Goal: Transaction & Acquisition: Book appointment/travel/reservation

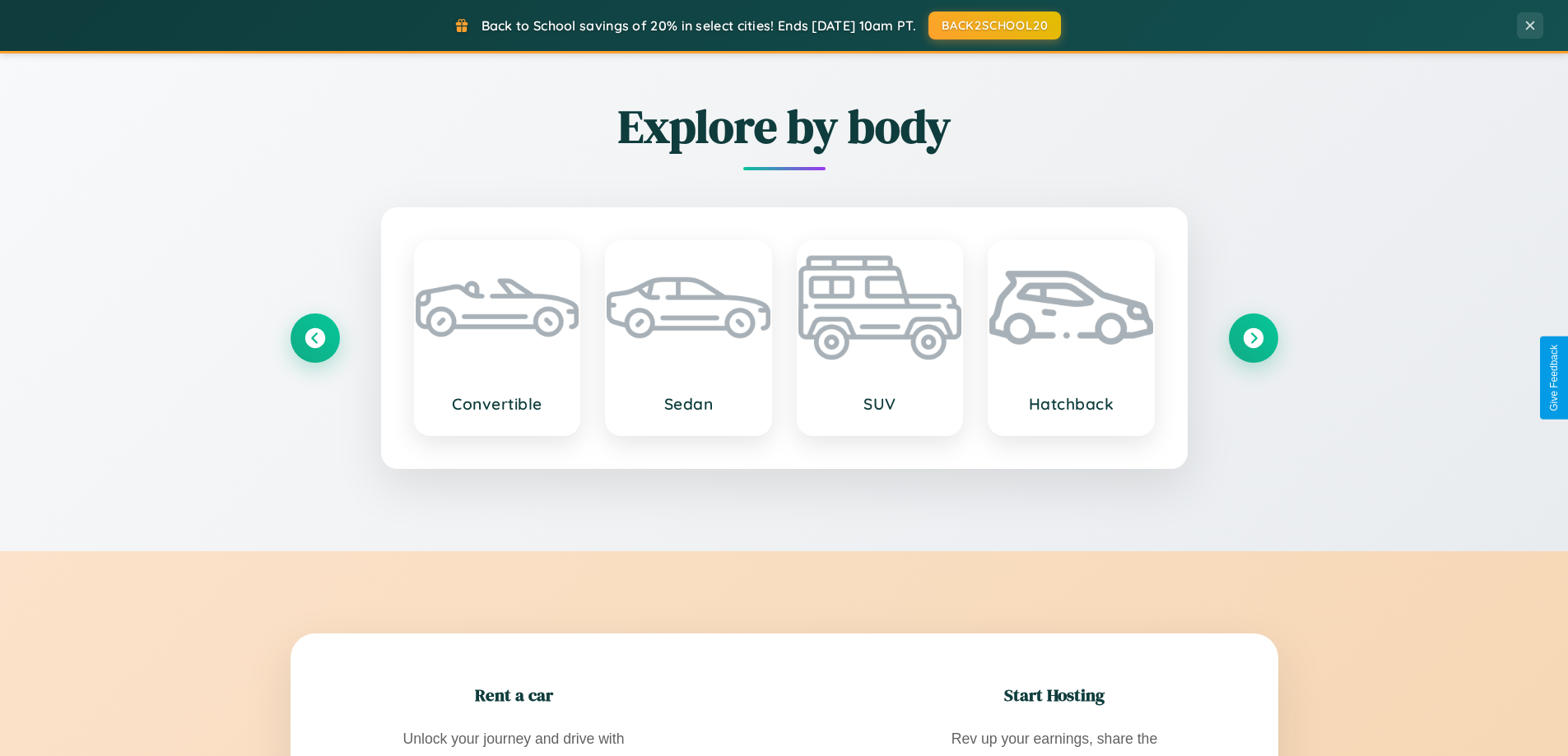
scroll to position [3167, 0]
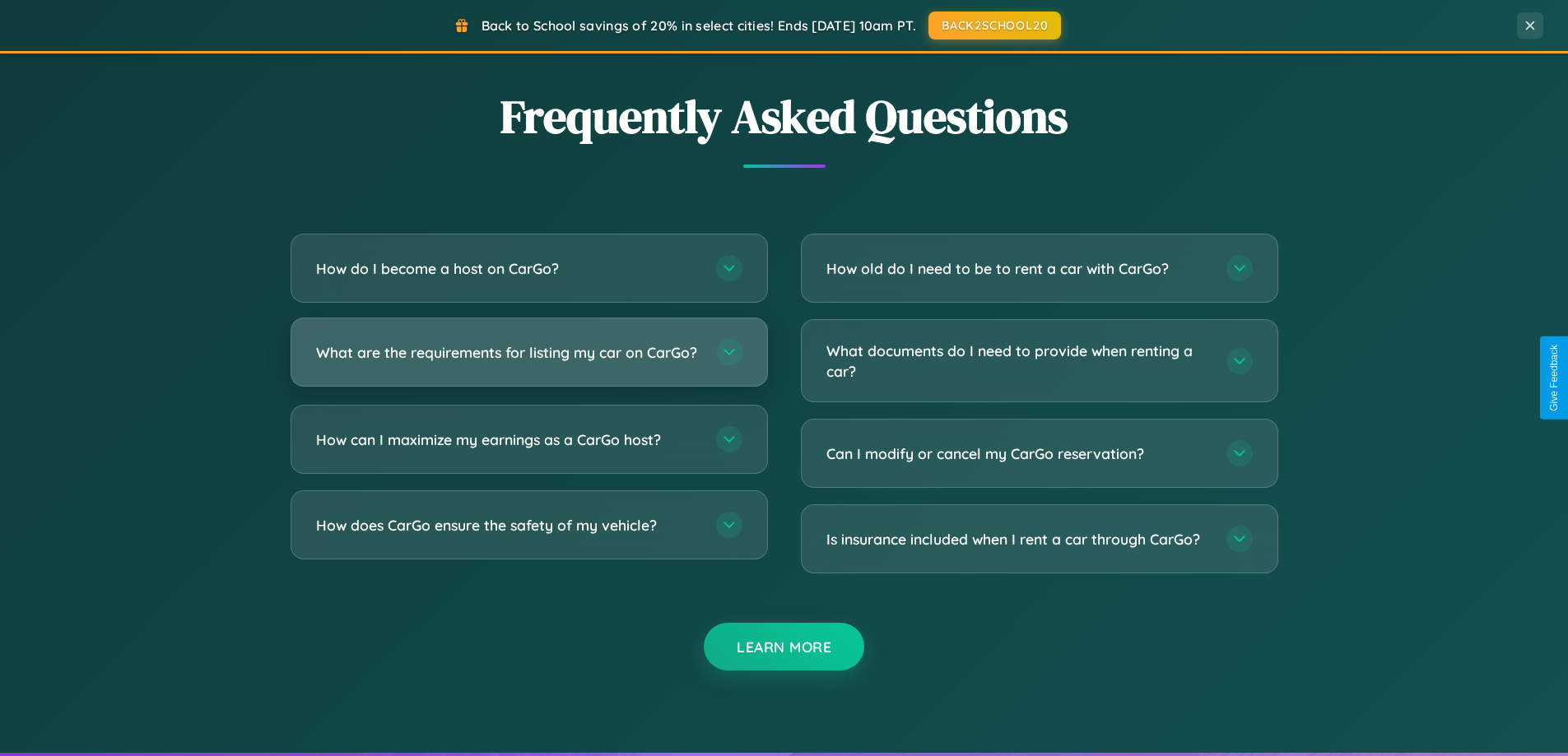
click at [529, 361] on h3 "What are the requirements for listing my car on CarGo?" at bounding box center [507, 353] width 383 height 21
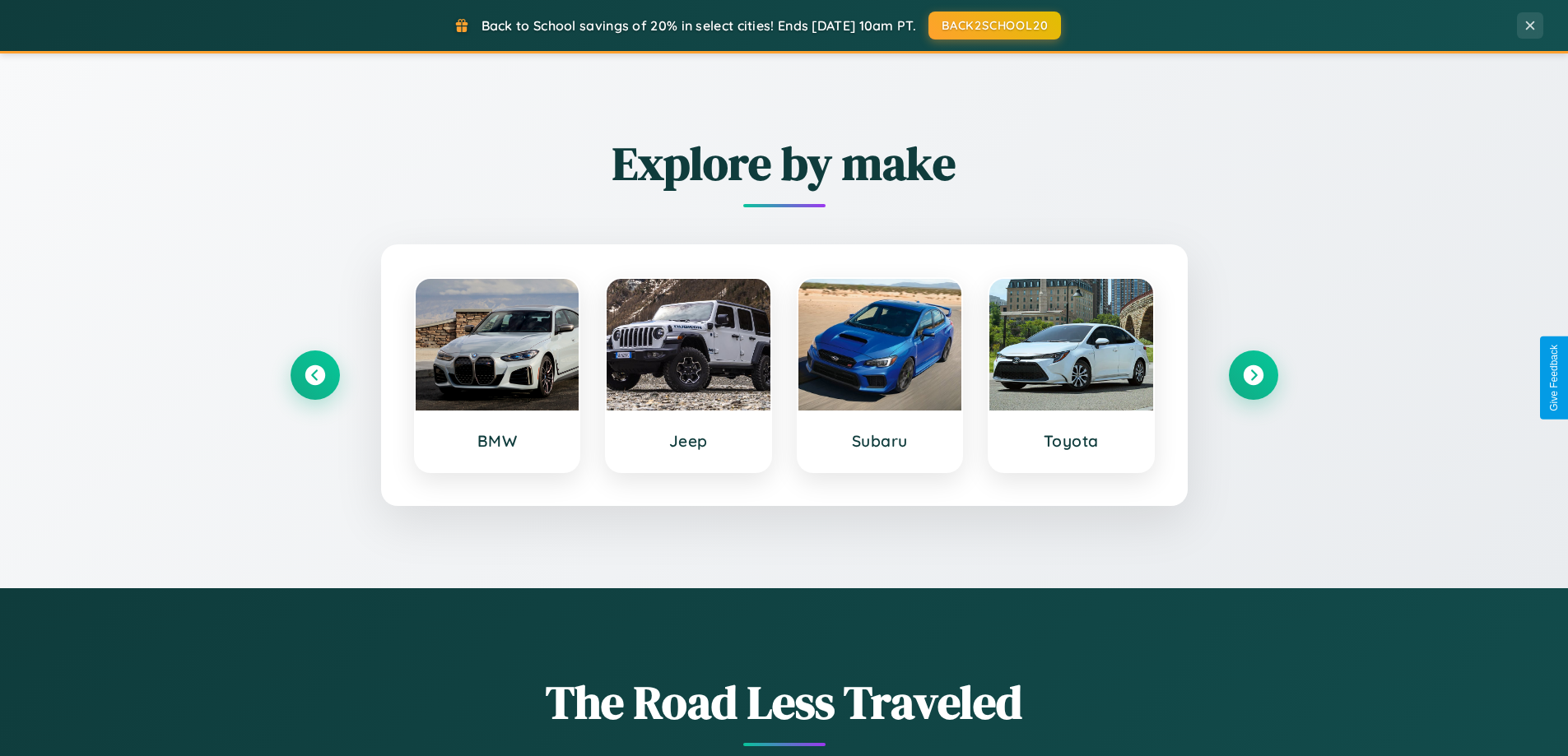
scroll to position [709, 0]
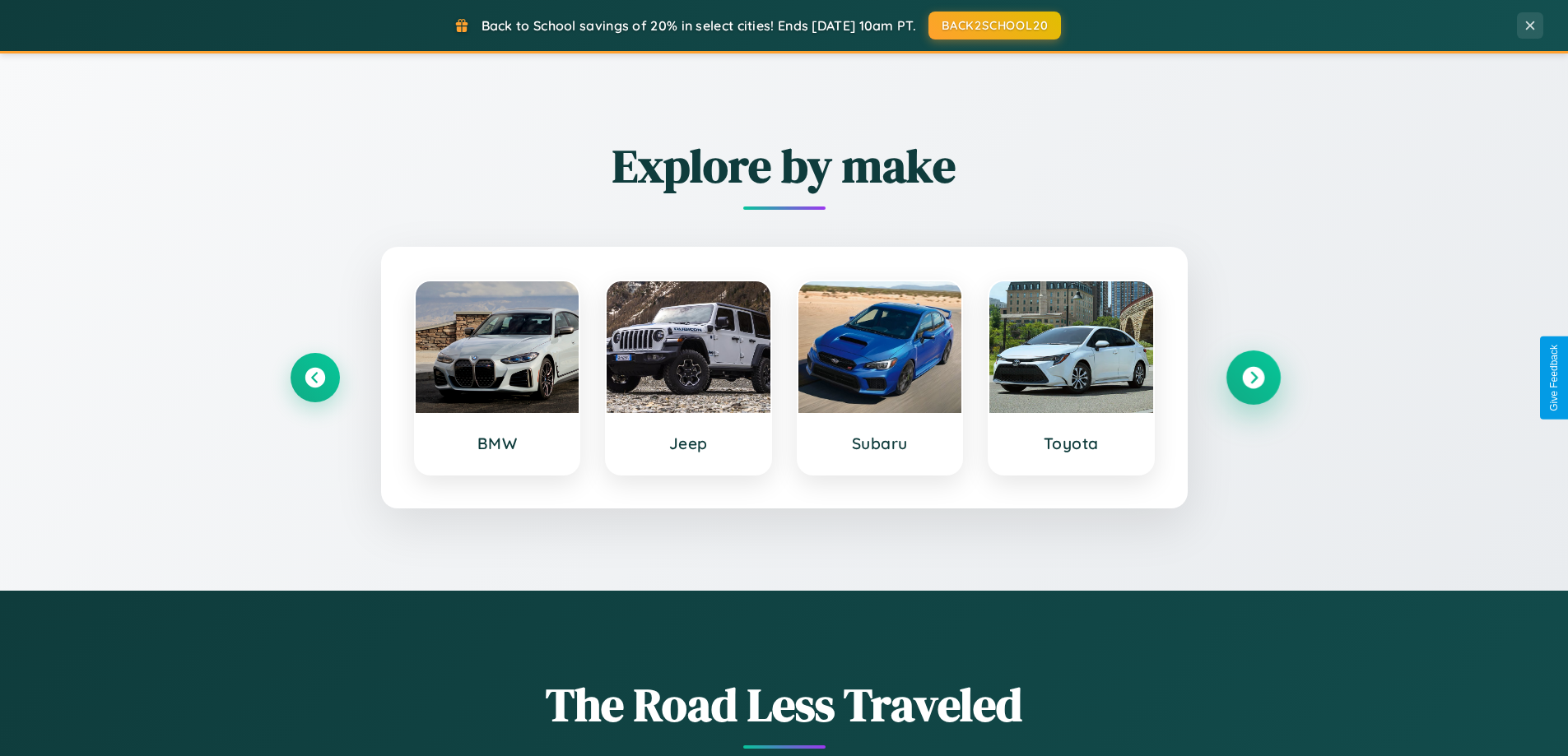
click at [1253, 378] on icon at bounding box center [1253, 378] width 23 height 23
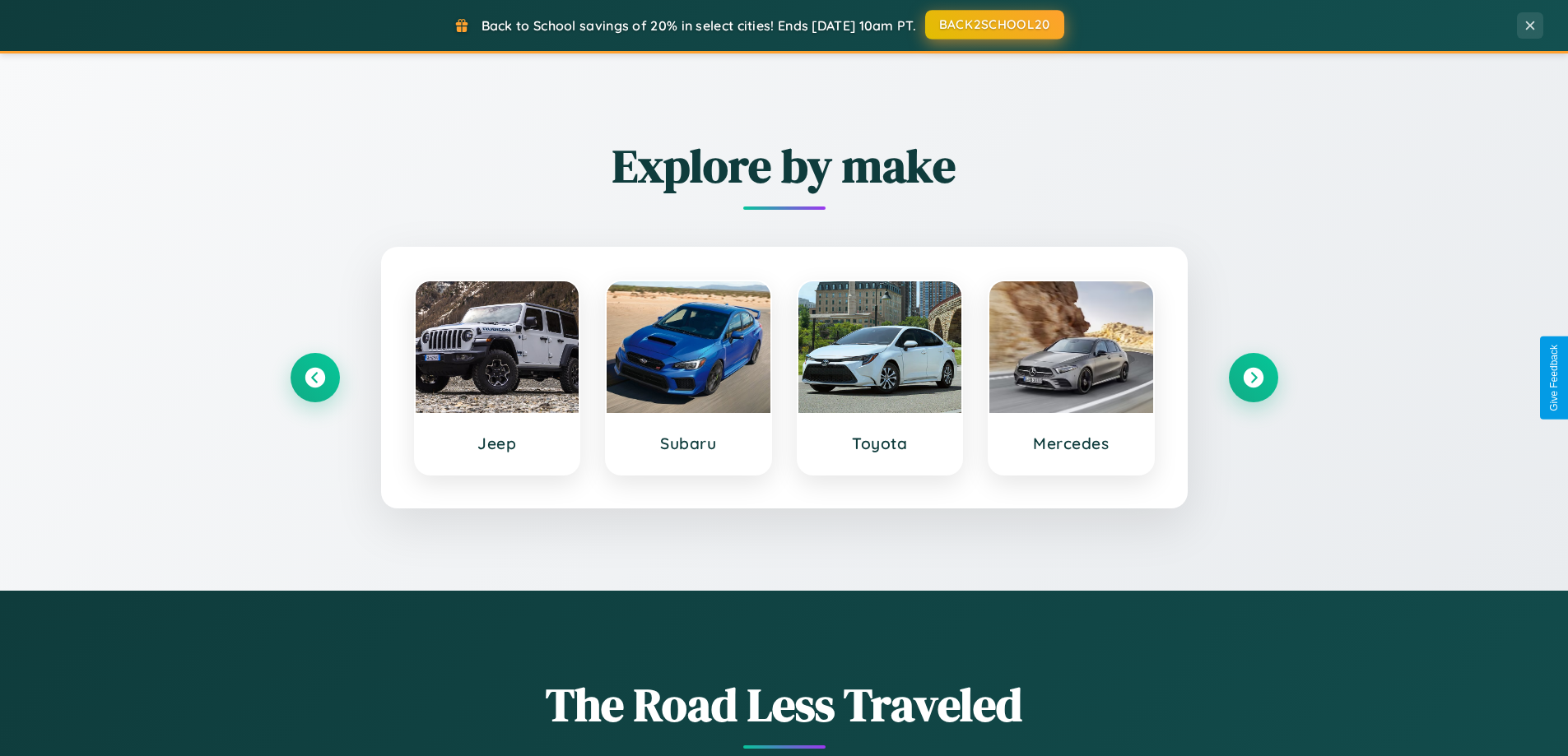
click at [993, 25] on button "BACK2SCHOOL20" at bounding box center [994, 24] width 140 height 29
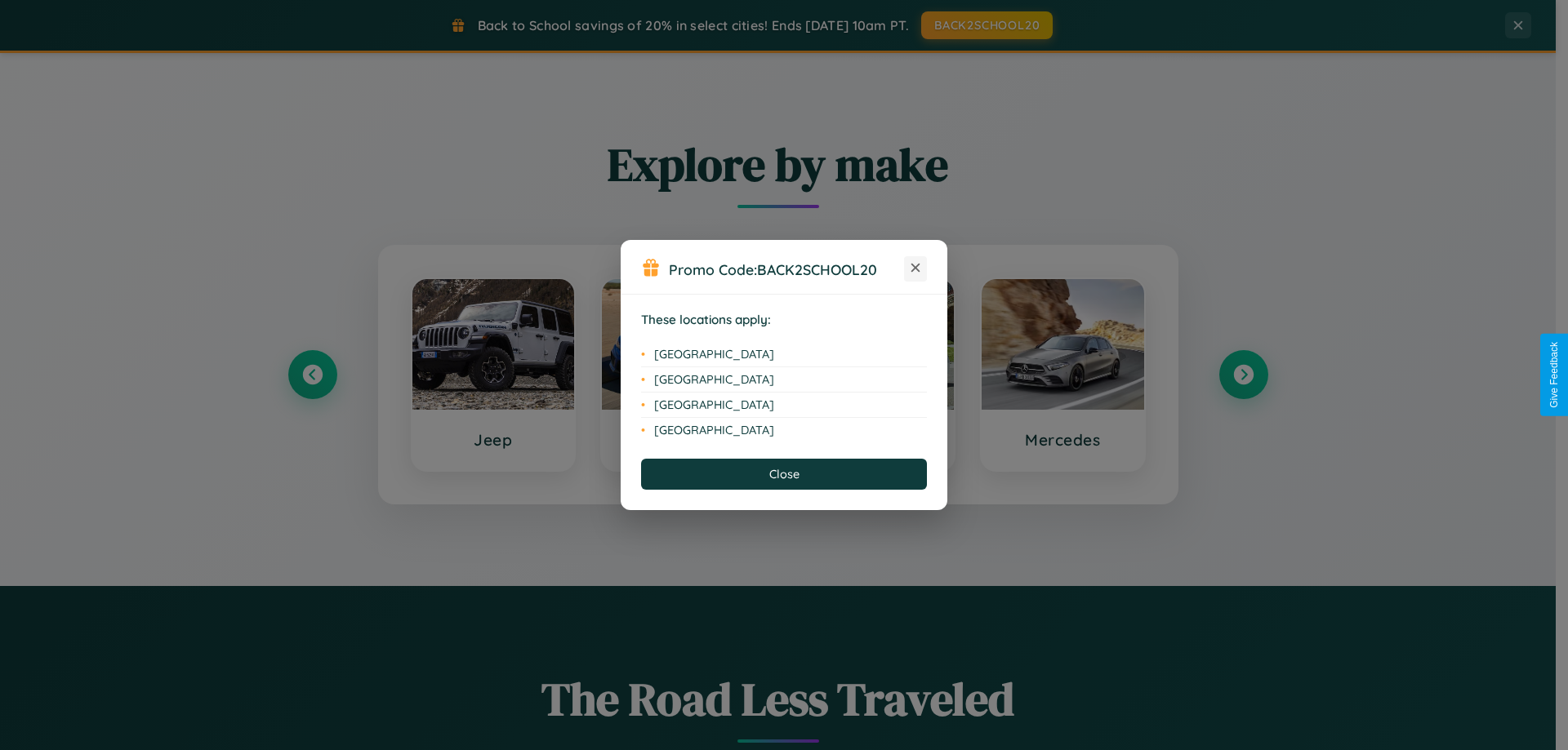
click at [915, 269] on icon at bounding box center [916, 268] width 9 height 9
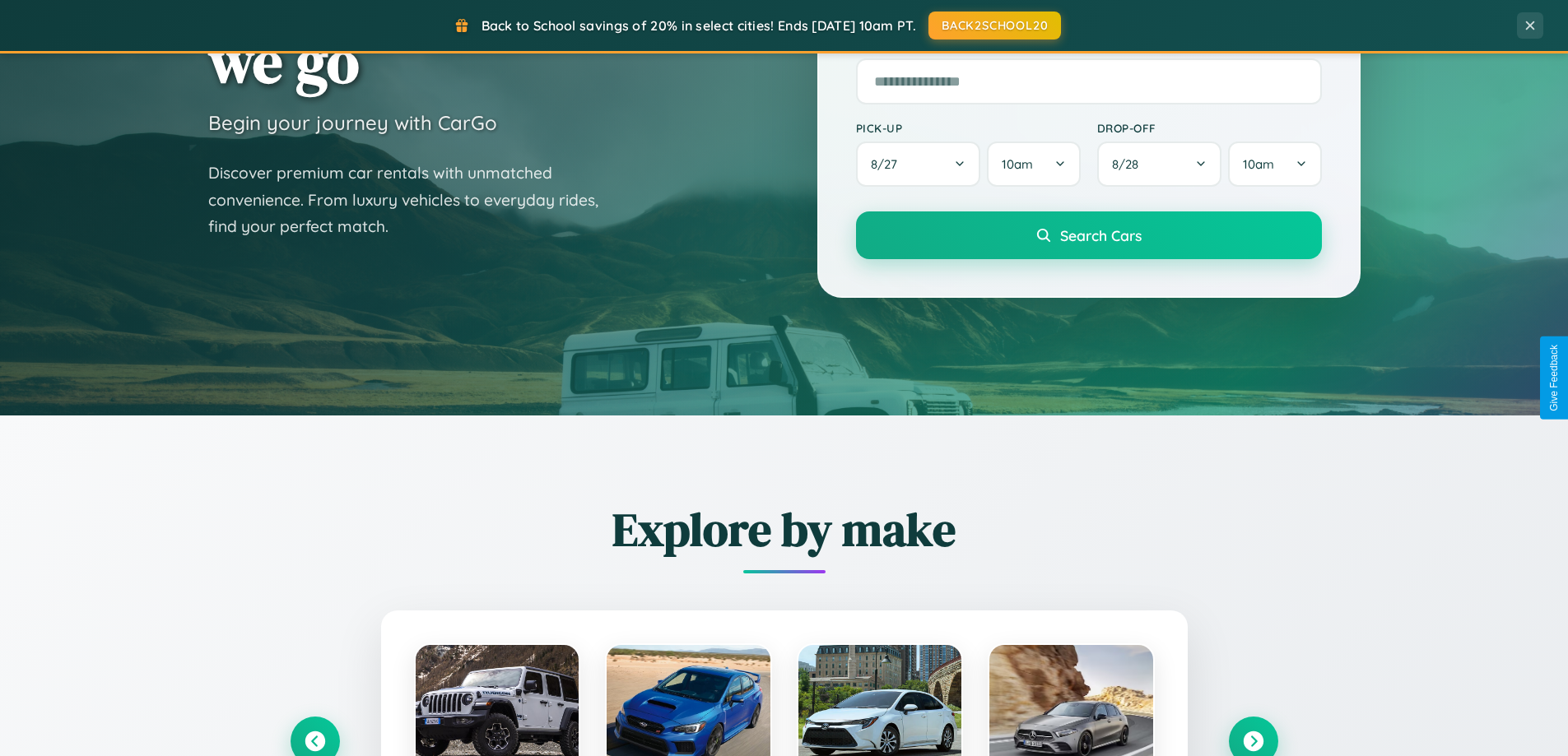
scroll to position [48, 0]
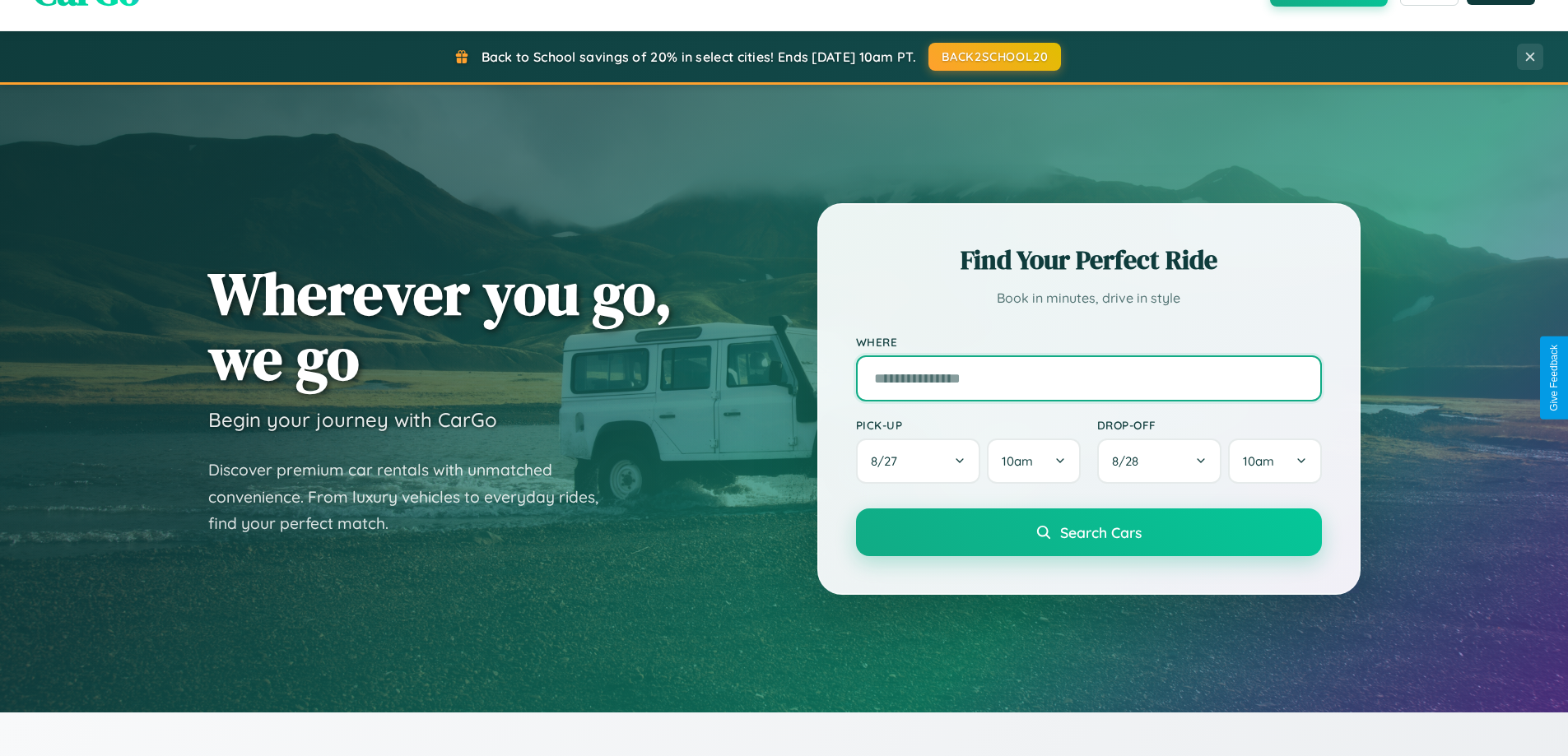
click at [1088, 378] on input "text" at bounding box center [1089, 378] width 466 height 46
type input "********"
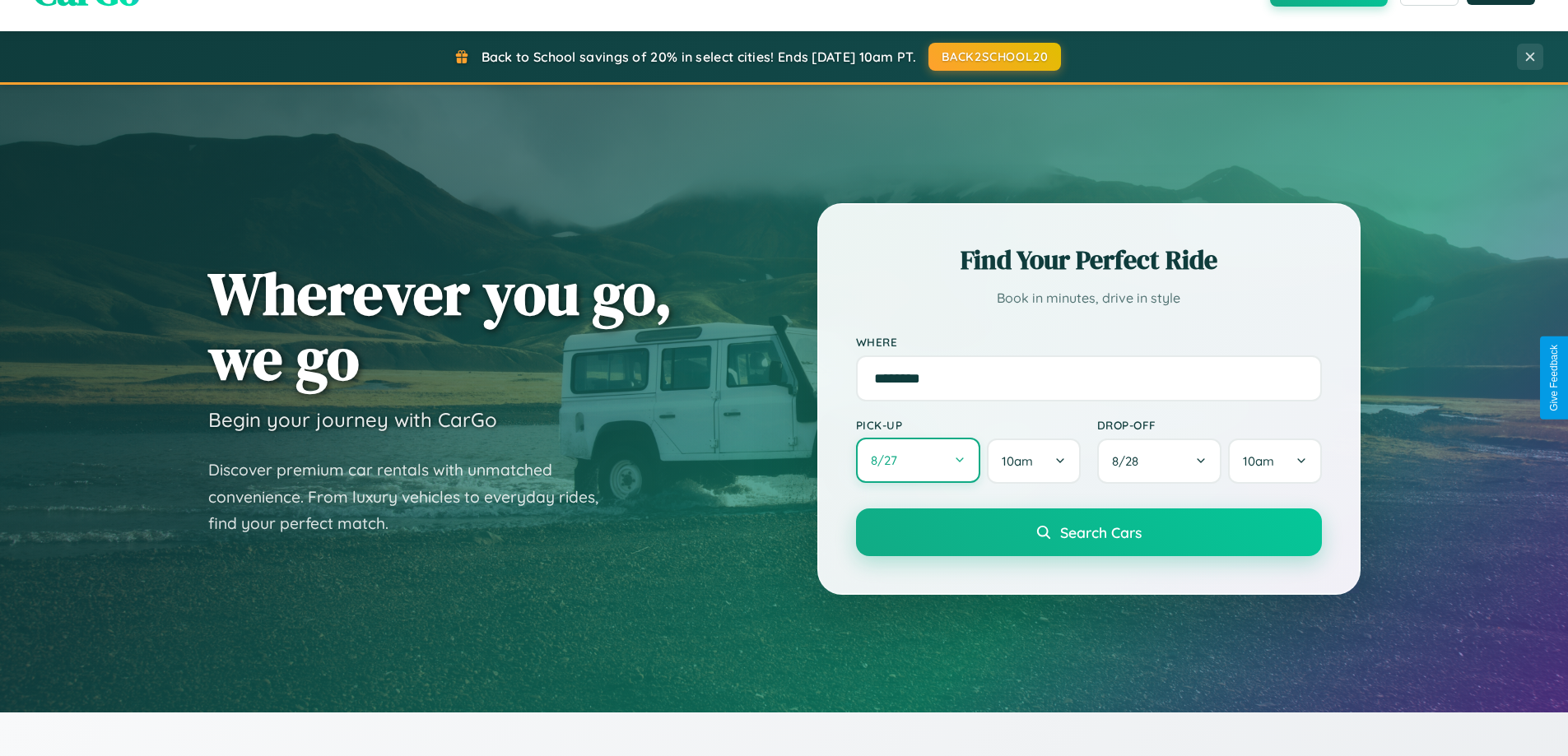
click at [918, 461] on button "8 / 27" at bounding box center [919, 460] width 125 height 45
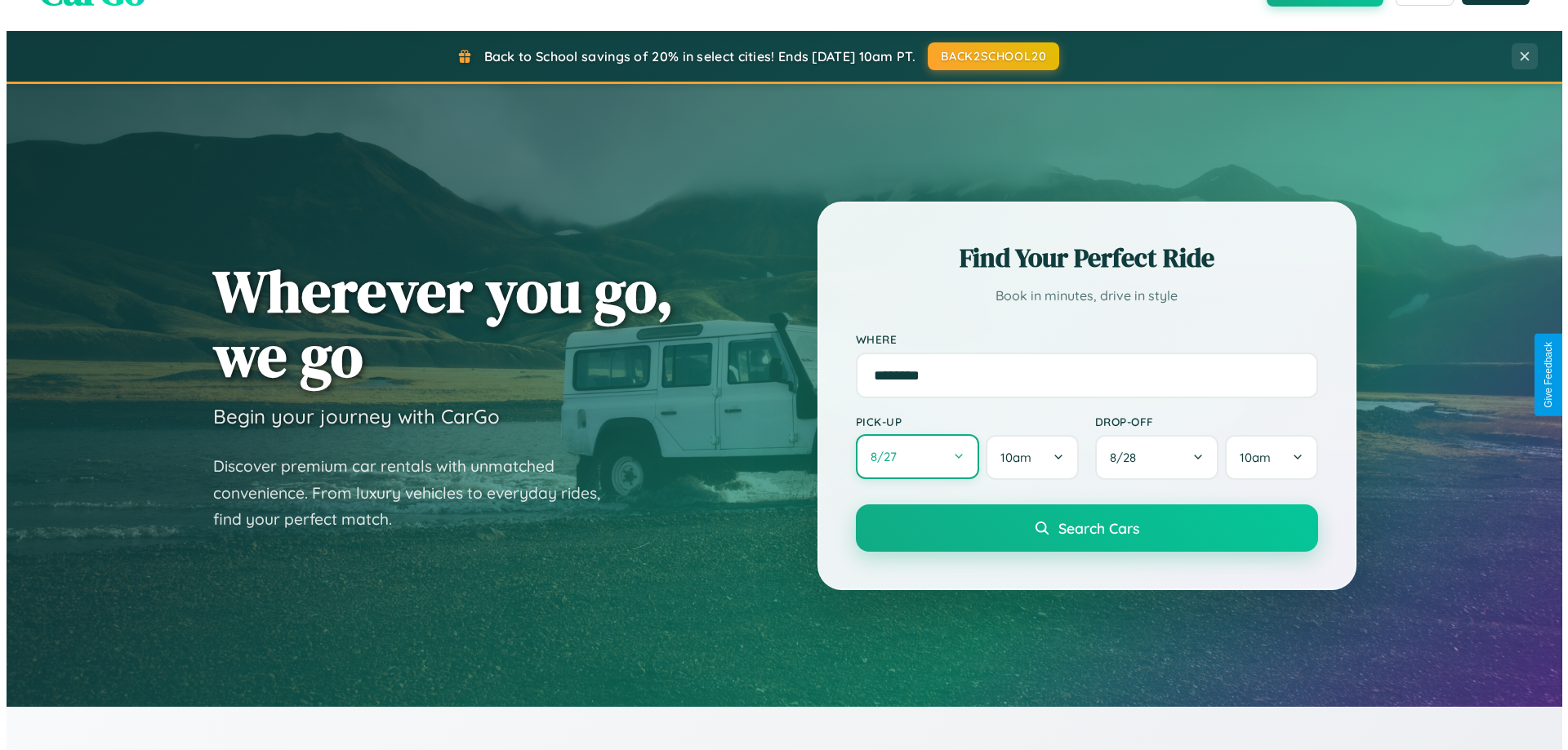
select select "*"
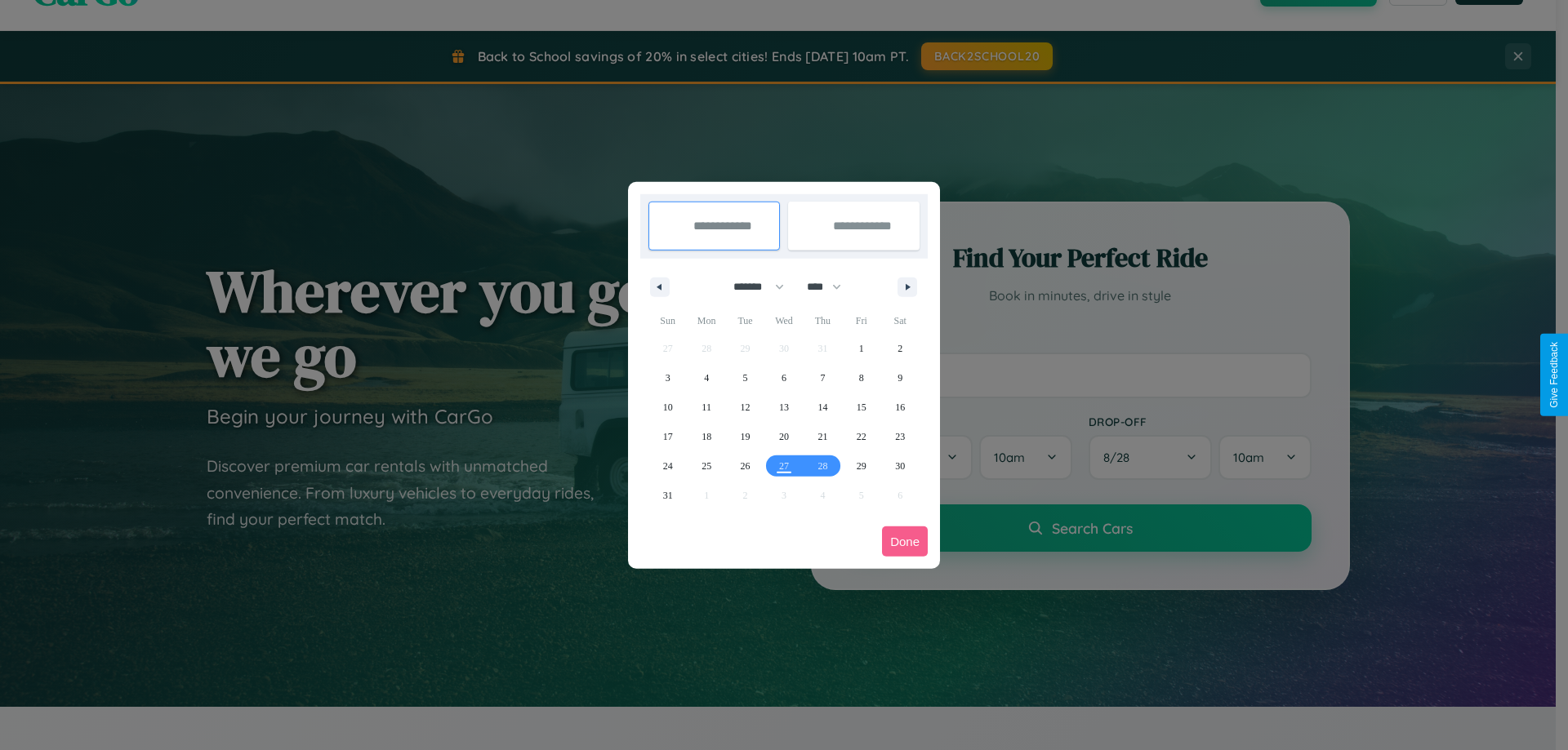
click at [751, 287] on select "******* ******** ***** ***** *** **** **** ****** ********* ******* ******** **…" at bounding box center [756, 287] width 70 height 27
drag, startPoint x: 831, startPoint y: 287, endPoint x: 784, endPoint y: 327, distance: 61.7
click at [831, 287] on select "**** **** **** **** **** **** **** **** **** **** **** **** **** **** **** ****…" at bounding box center [823, 287] width 49 height 27
select select "****"
click at [860, 407] on span "14" at bounding box center [862, 407] width 10 height 29
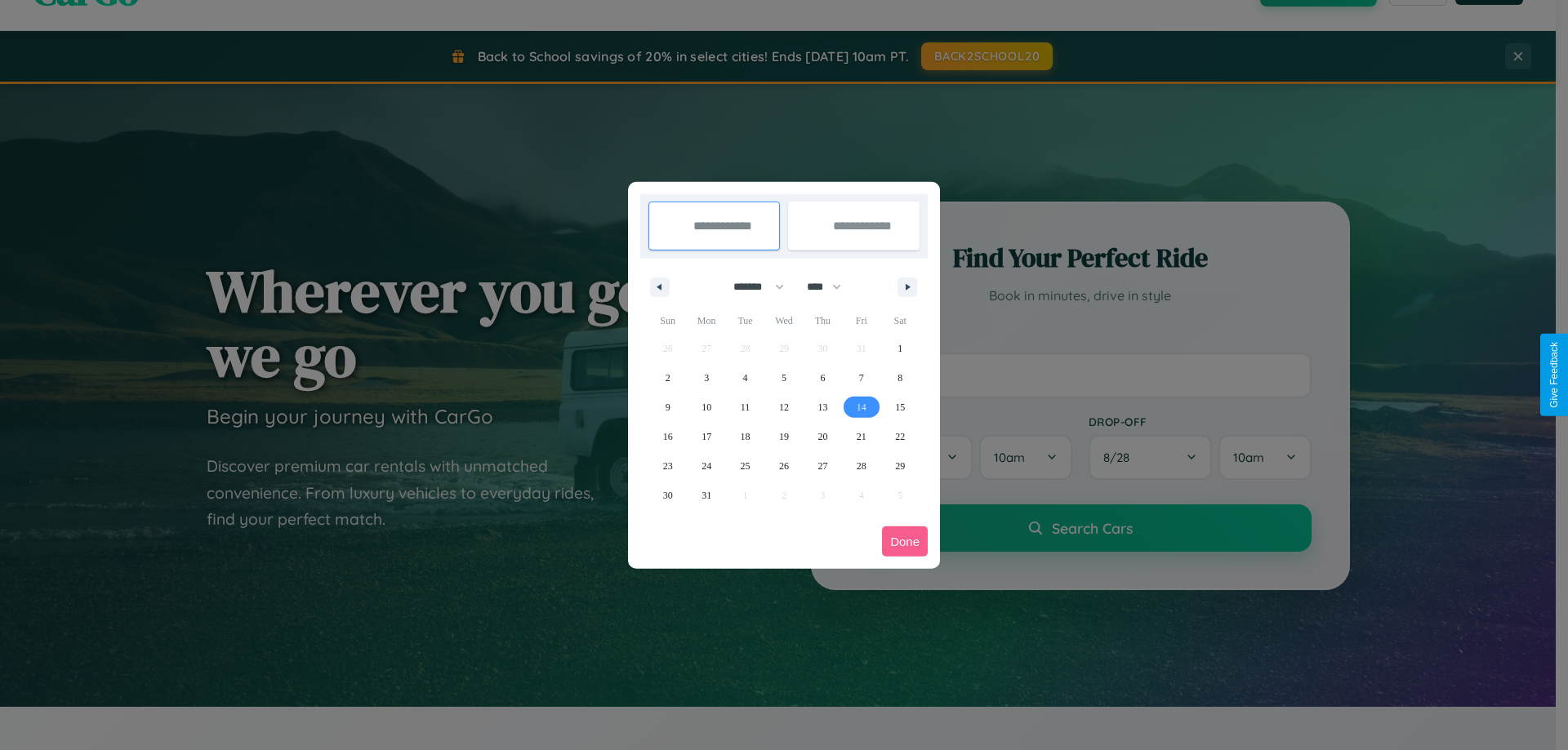
type input "**********"
click at [900, 407] on span "15" at bounding box center [900, 407] width 10 height 29
type input "**********"
click at [905, 541] on button "Done" at bounding box center [904, 542] width 46 height 30
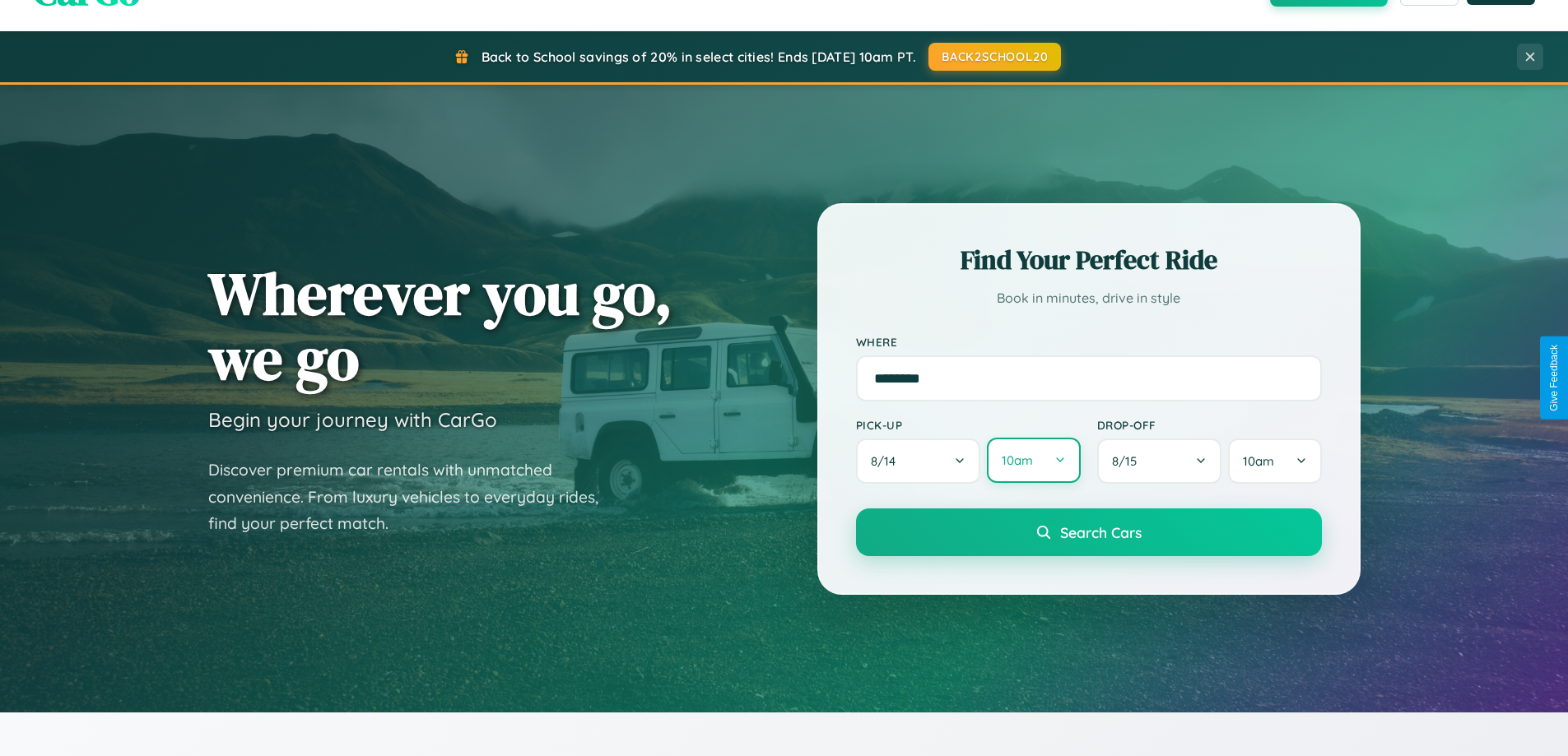
click at [1033, 461] on button "10am" at bounding box center [1033, 460] width 93 height 45
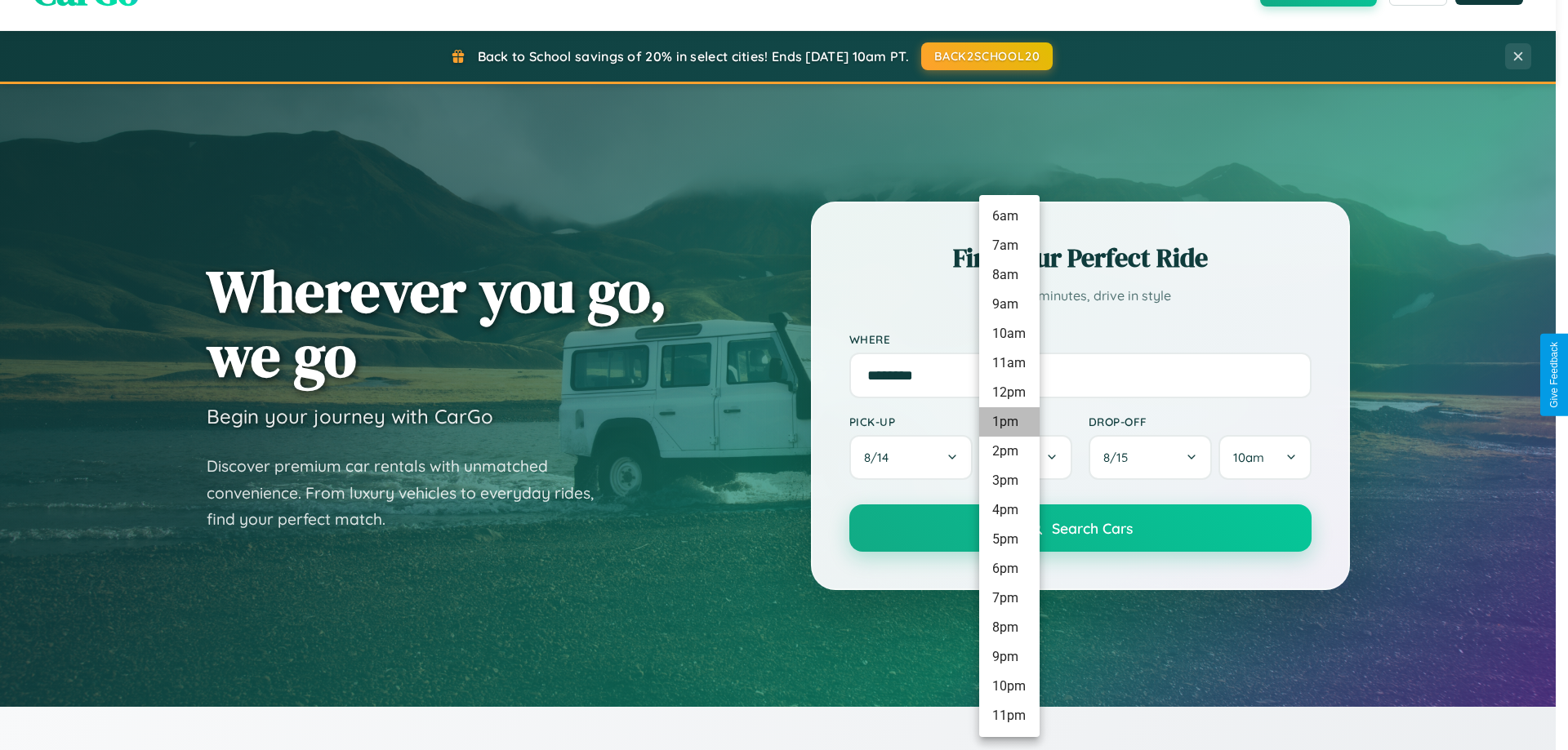
click at [1009, 422] on li "1pm" at bounding box center [1009, 422] width 60 height 29
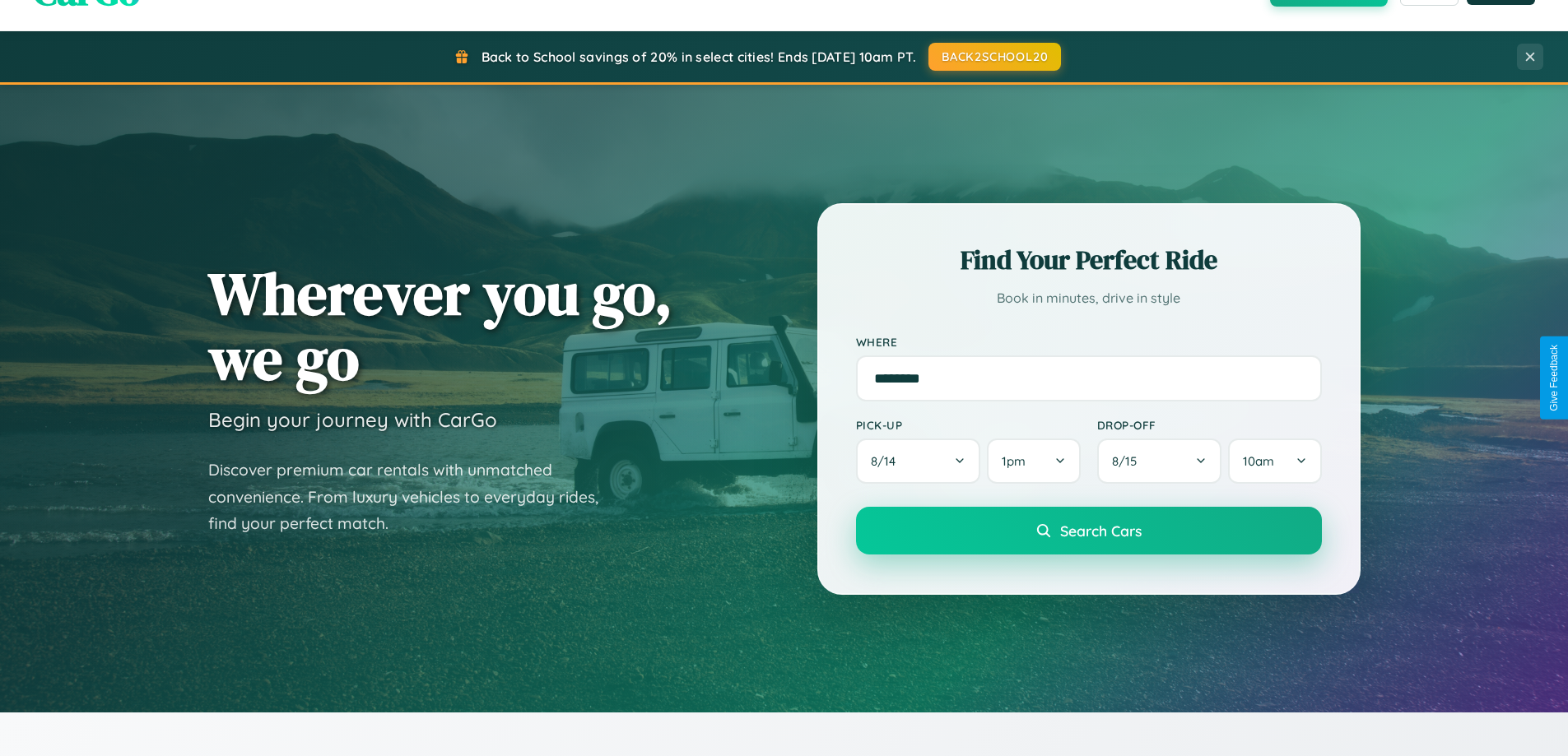
click at [1088, 532] on span "Search Cars" at bounding box center [1101, 531] width 82 height 18
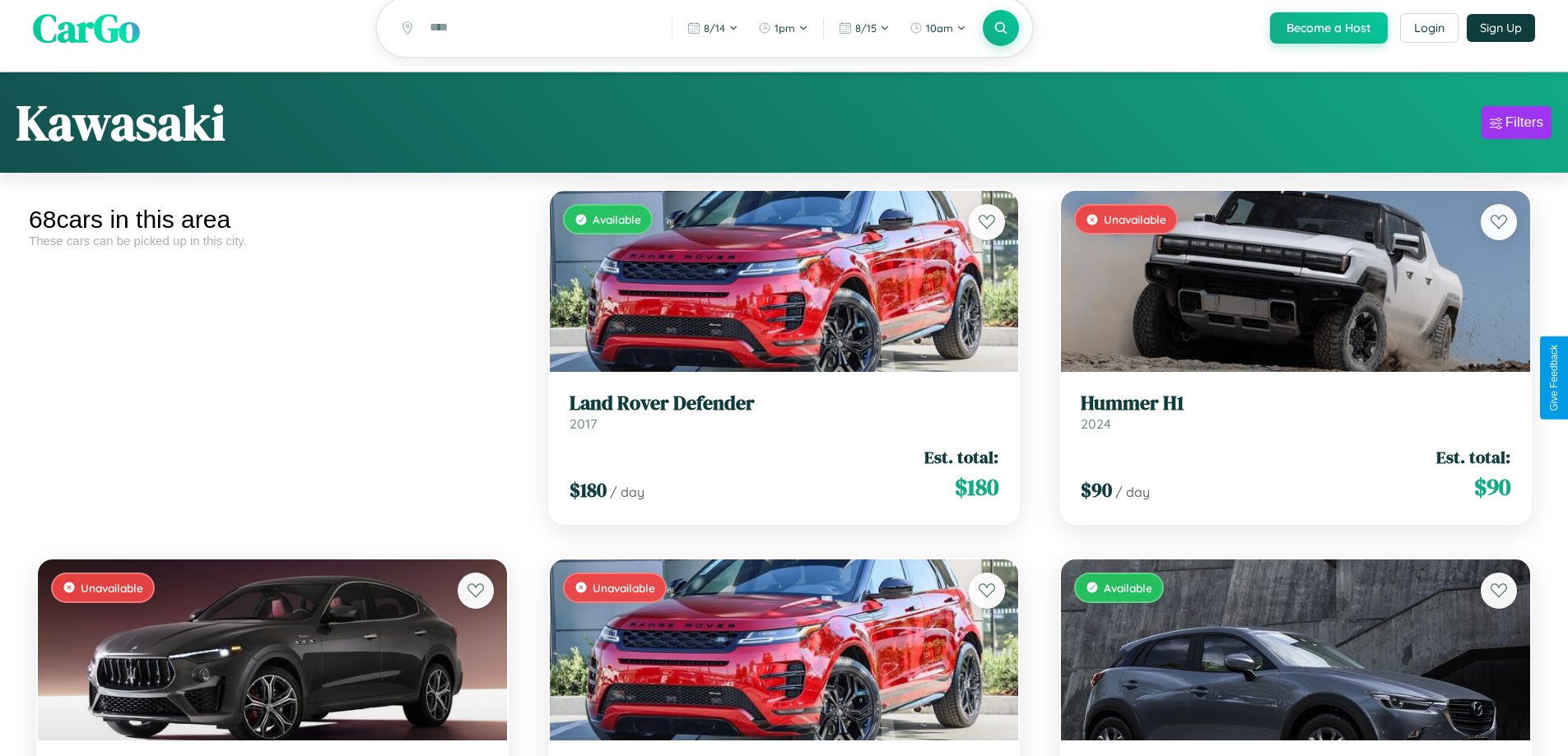
scroll to position [7234, 0]
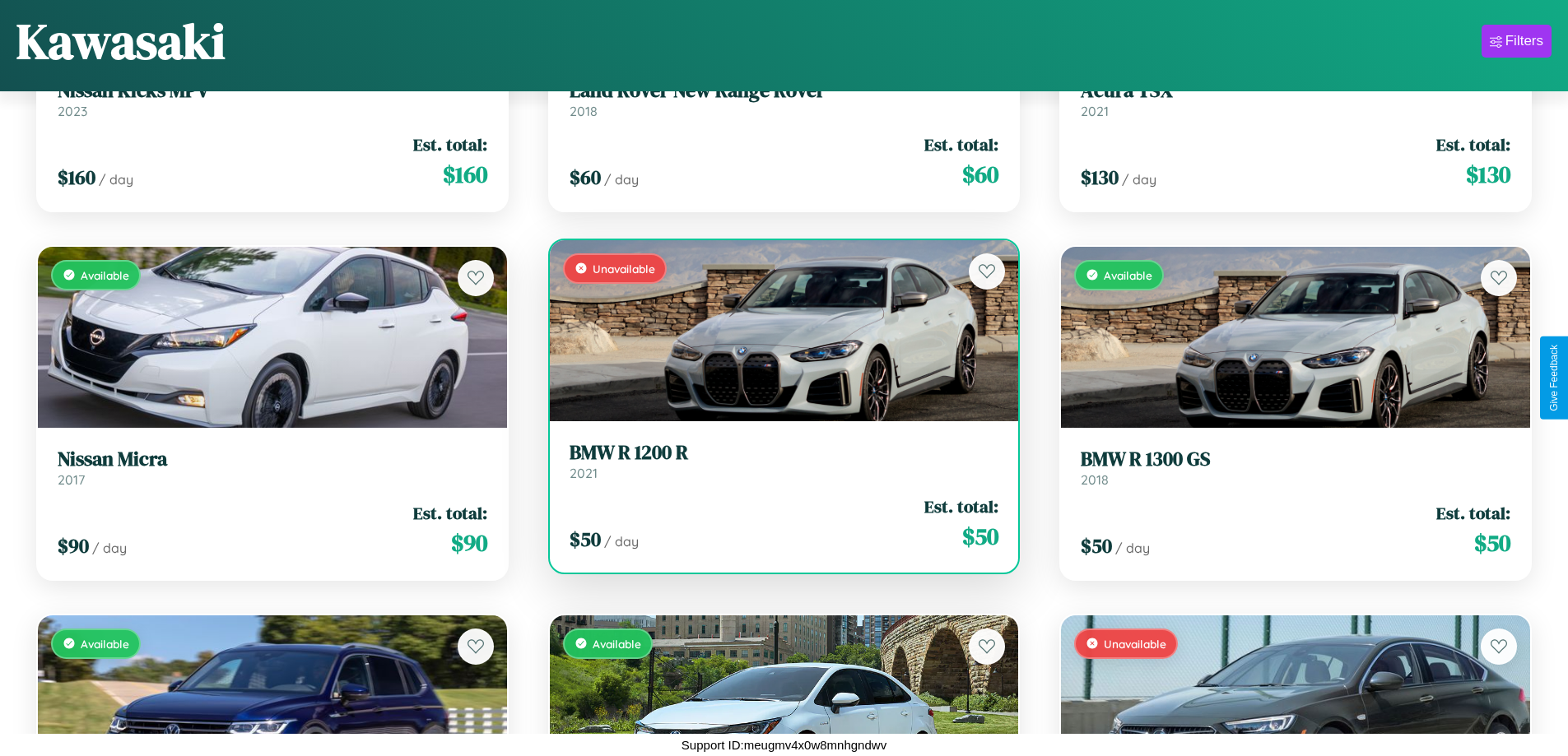
click at [777, 525] on div "$ 50 / day Est. total: $ 50" at bounding box center [784, 524] width 429 height 58
click at [777, 524] on div "$ 50 / day Est. total: $ 50" at bounding box center [784, 524] width 429 height 58
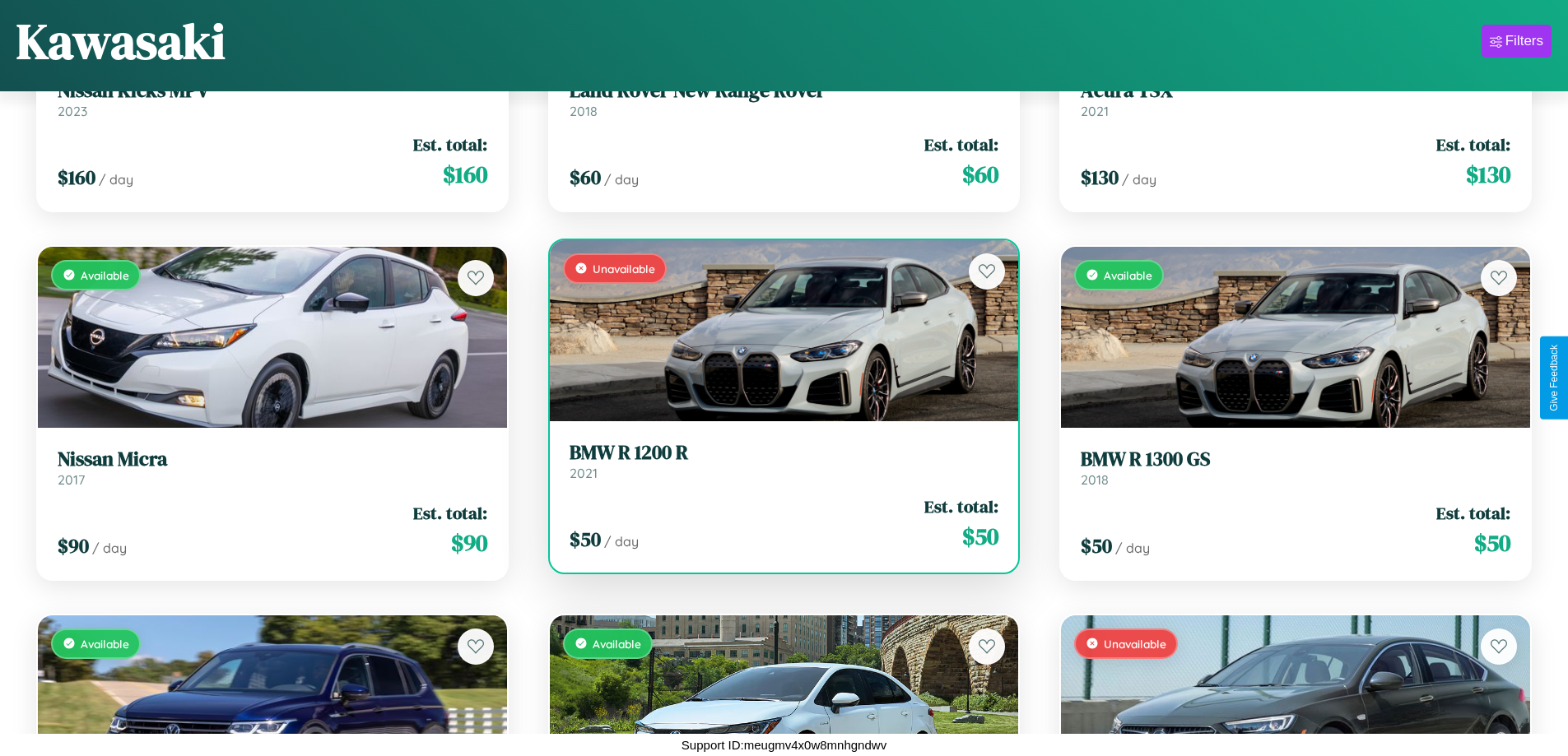
click at [777, 524] on div "$ 50 / day Est. total: $ 50" at bounding box center [784, 524] width 429 height 58
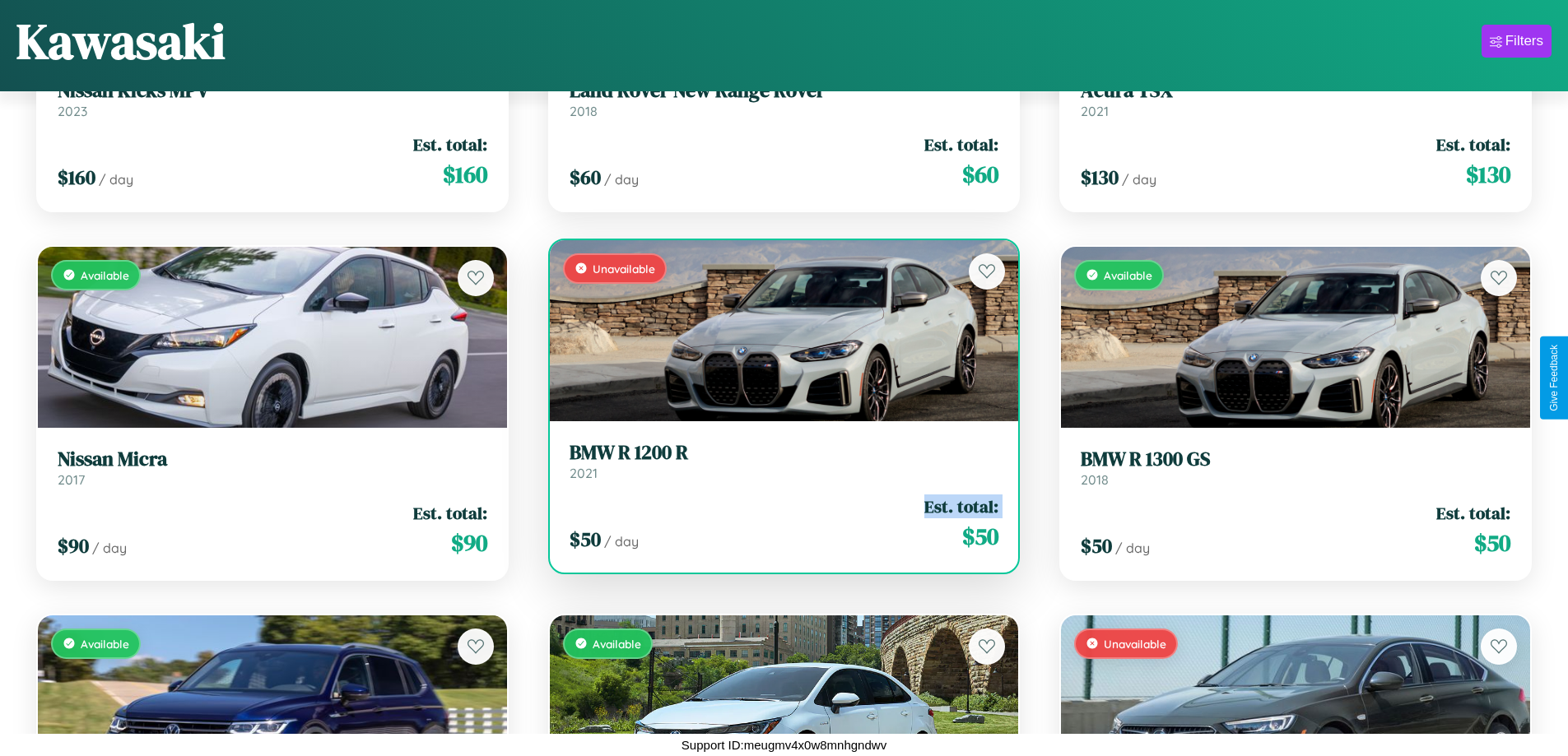
click at [777, 524] on div "$ 50 / day Est. total: $ 50" at bounding box center [784, 524] width 429 height 58
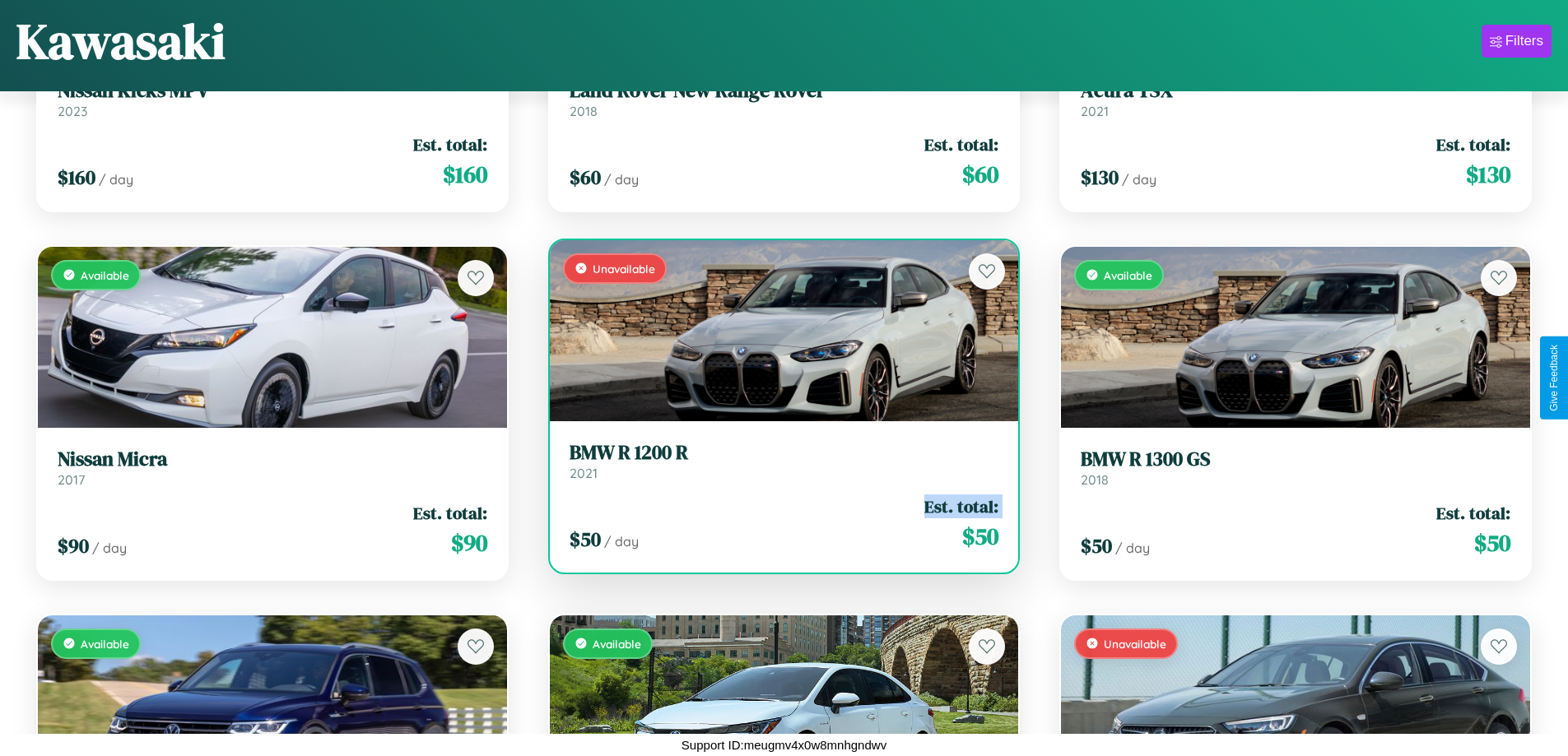
click at [777, 524] on div "$ 50 / day Est. total: $ 50" at bounding box center [784, 524] width 429 height 58
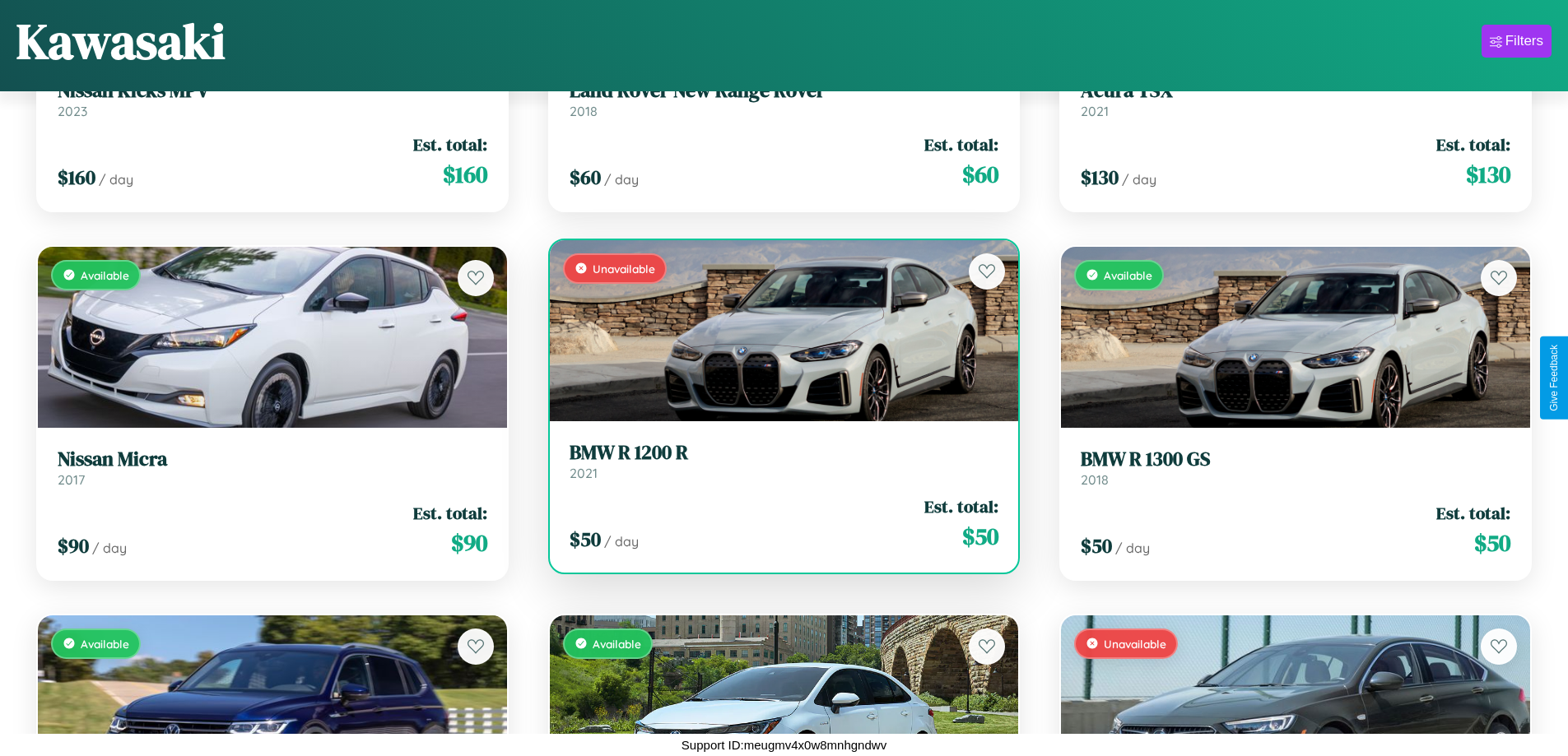
click at [777, 524] on div "$ 50 / day Est. total: $ 50" at bounding box center [784, 524] width 429 height 58
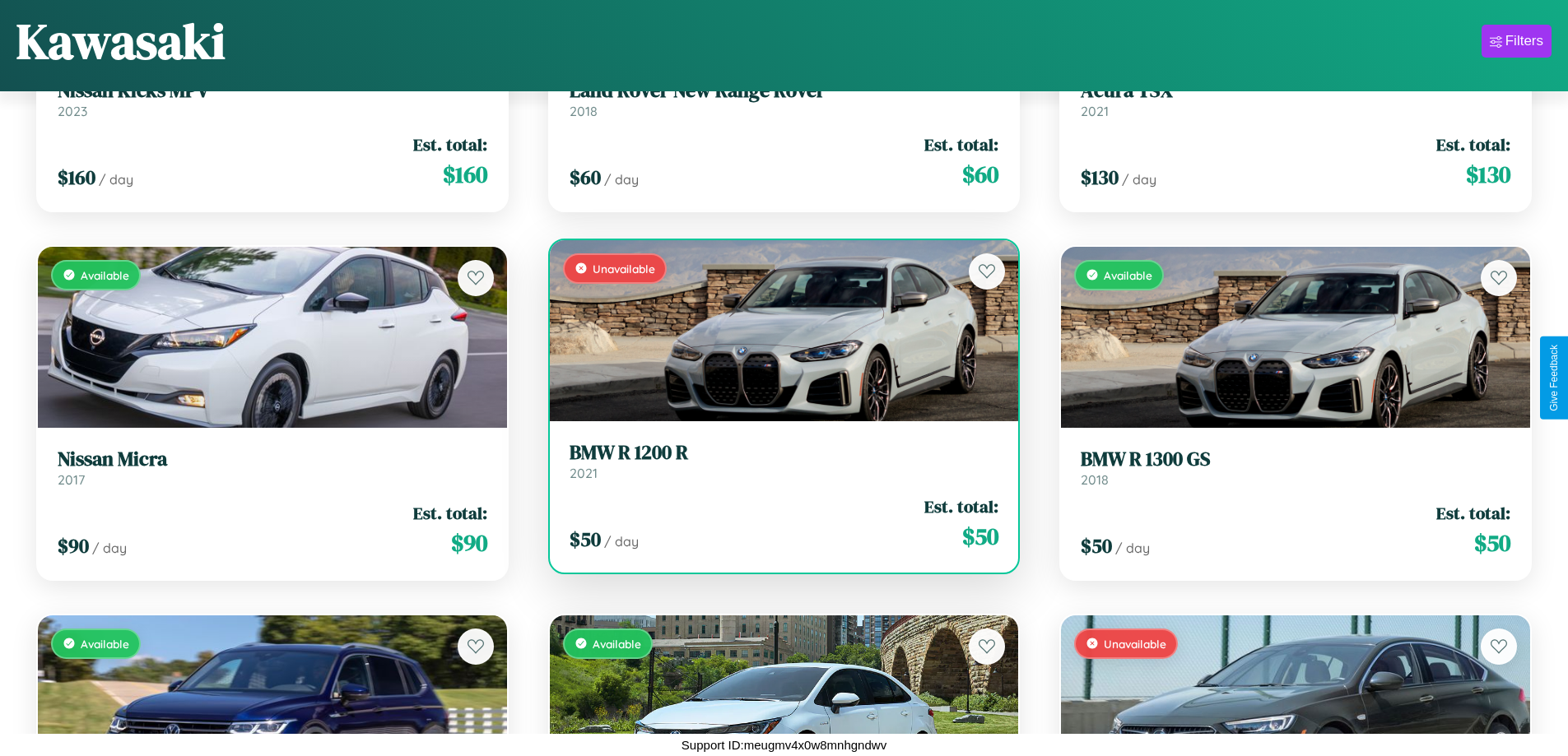
click at [777, 461] on h3 "BMW R 1200 R" at bounding box center [784, 453] width 429 height 24
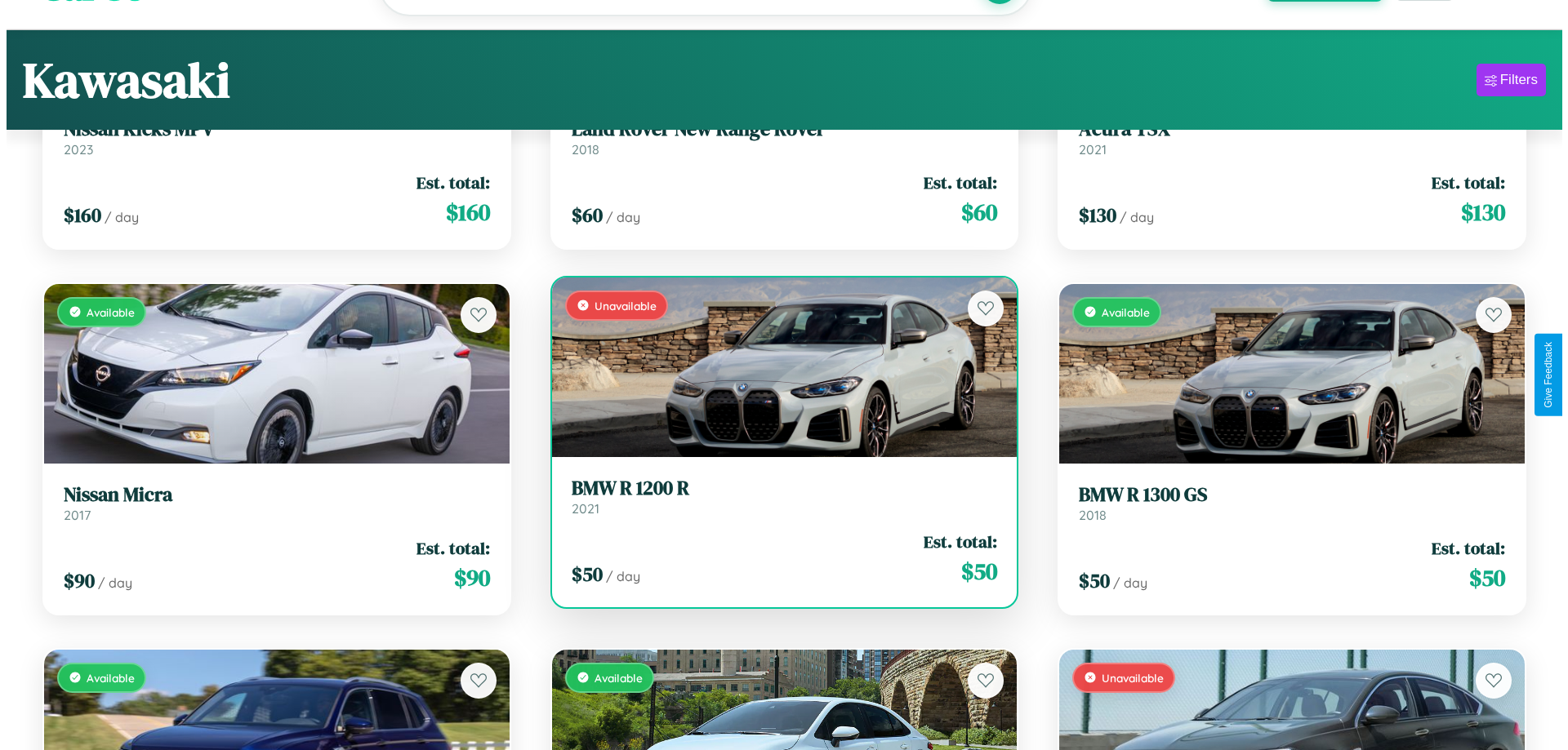
scroll to position [0, 0]
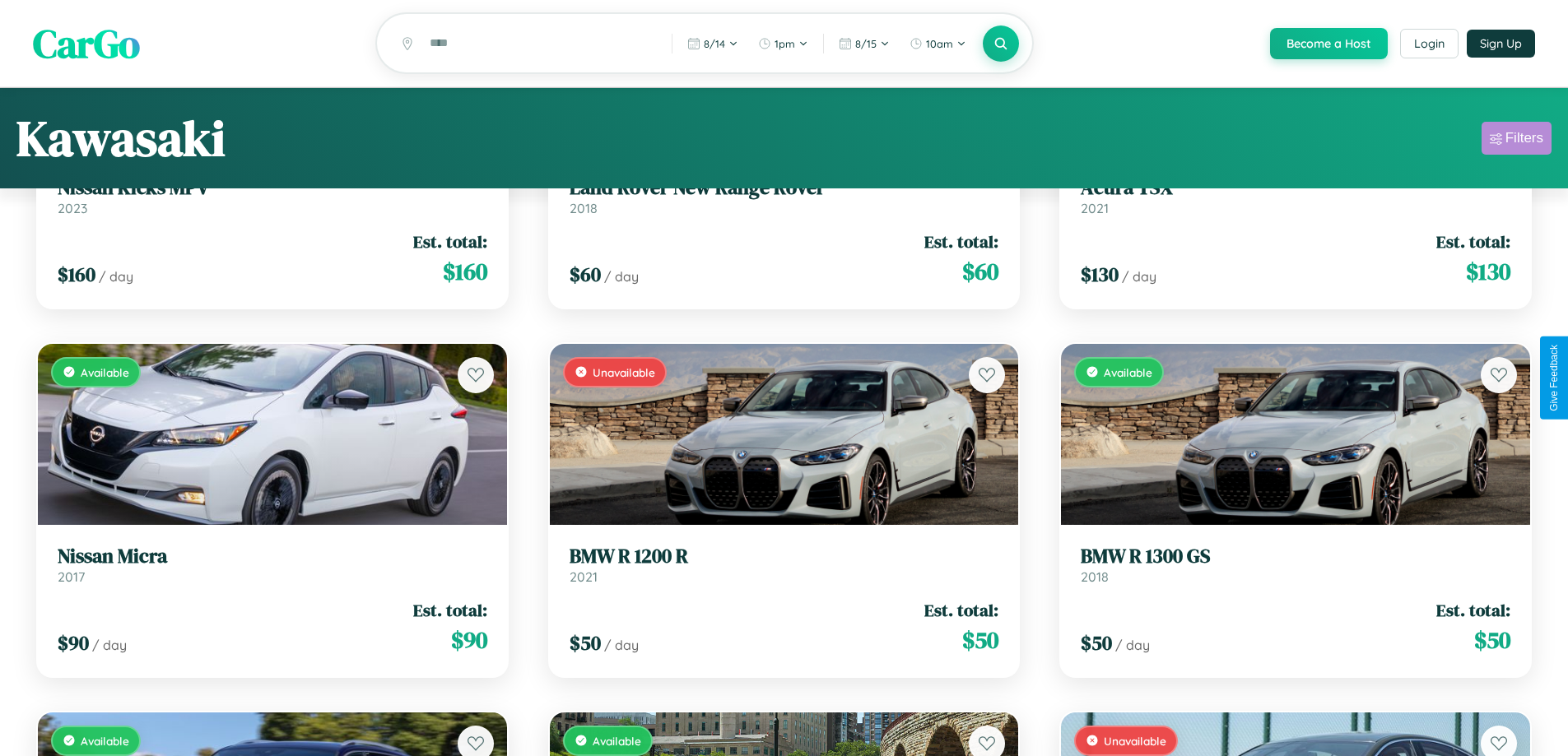
click at [1516, 140] on div "Filters" at bounding box center [1524, 139] width 38 height 17
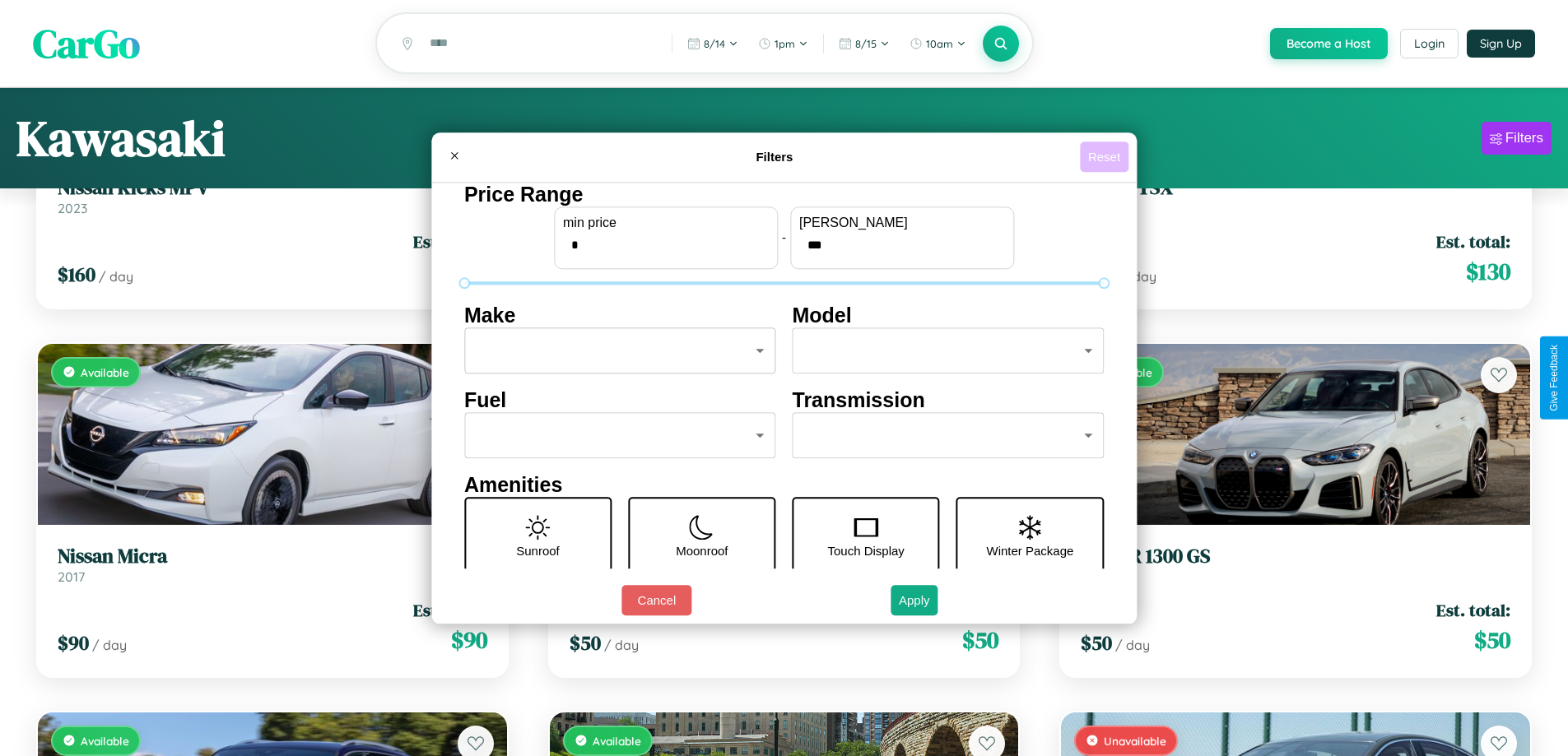
click at [1106, 156] on button "Reset" at bounding box center [1104, 156] width 48 height 30
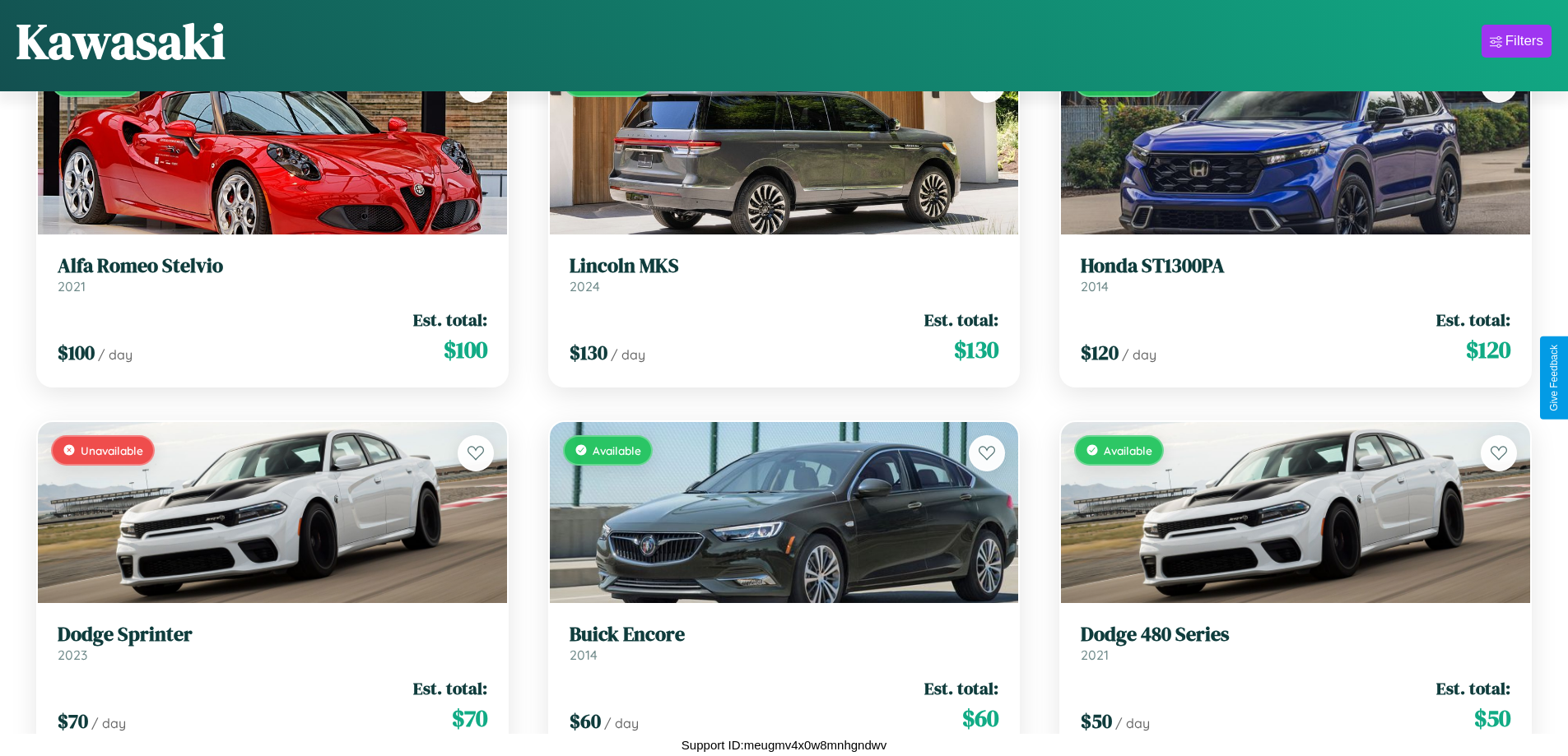
scroll to position [7234, 0]
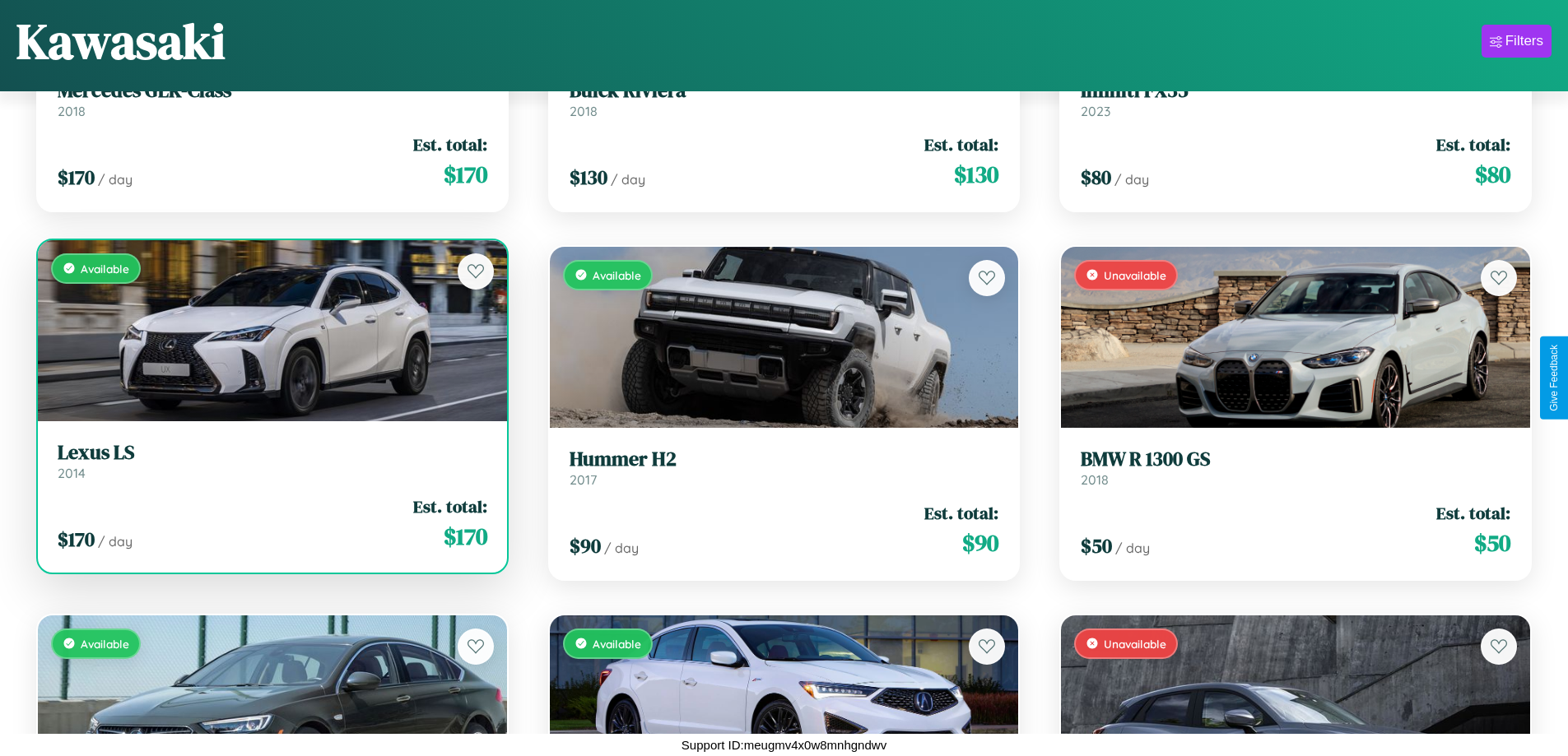
click at [270, 461] on h3 "Lexus LS" at bounding box center [272, 453] width 429 height 24
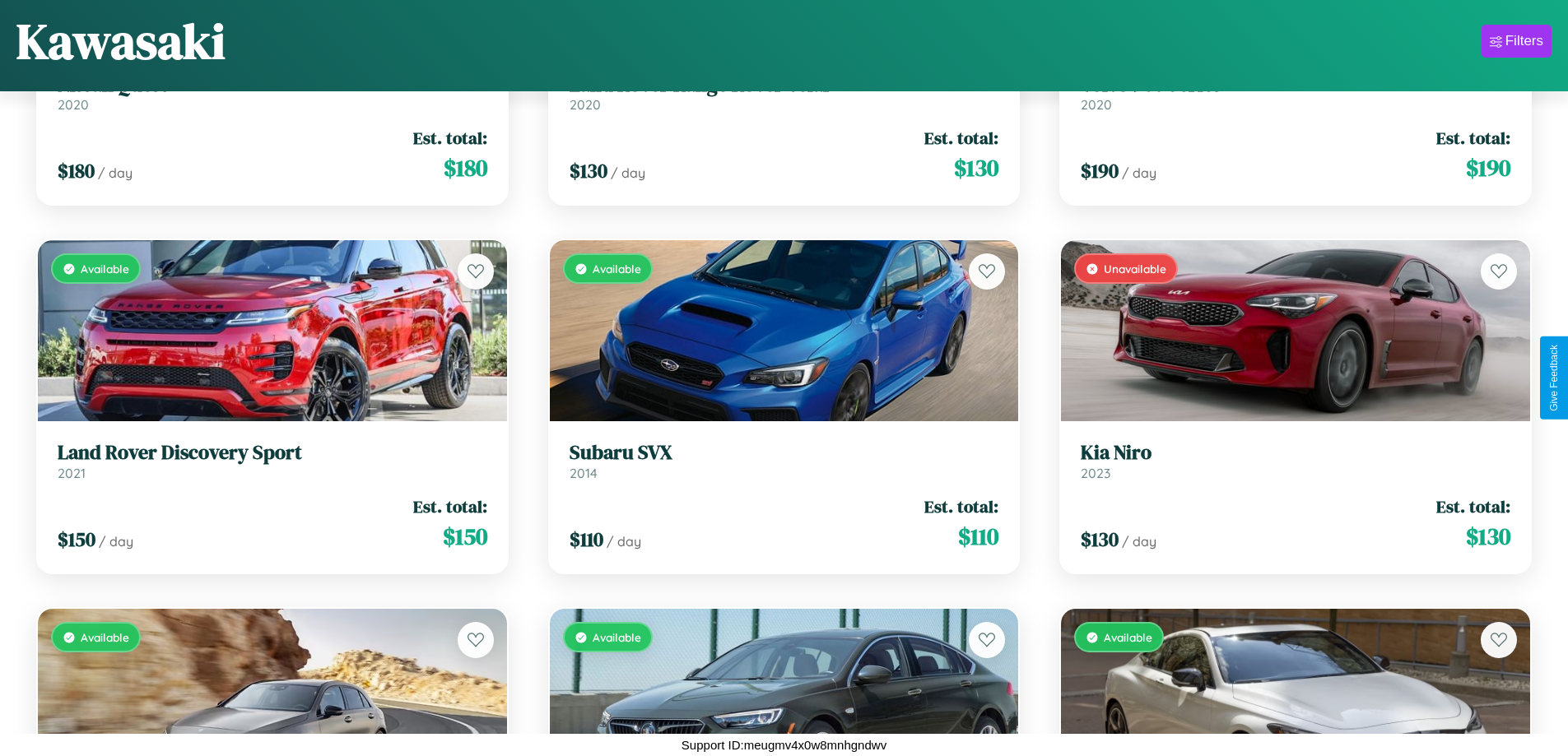
scroll to position [6497, 0]
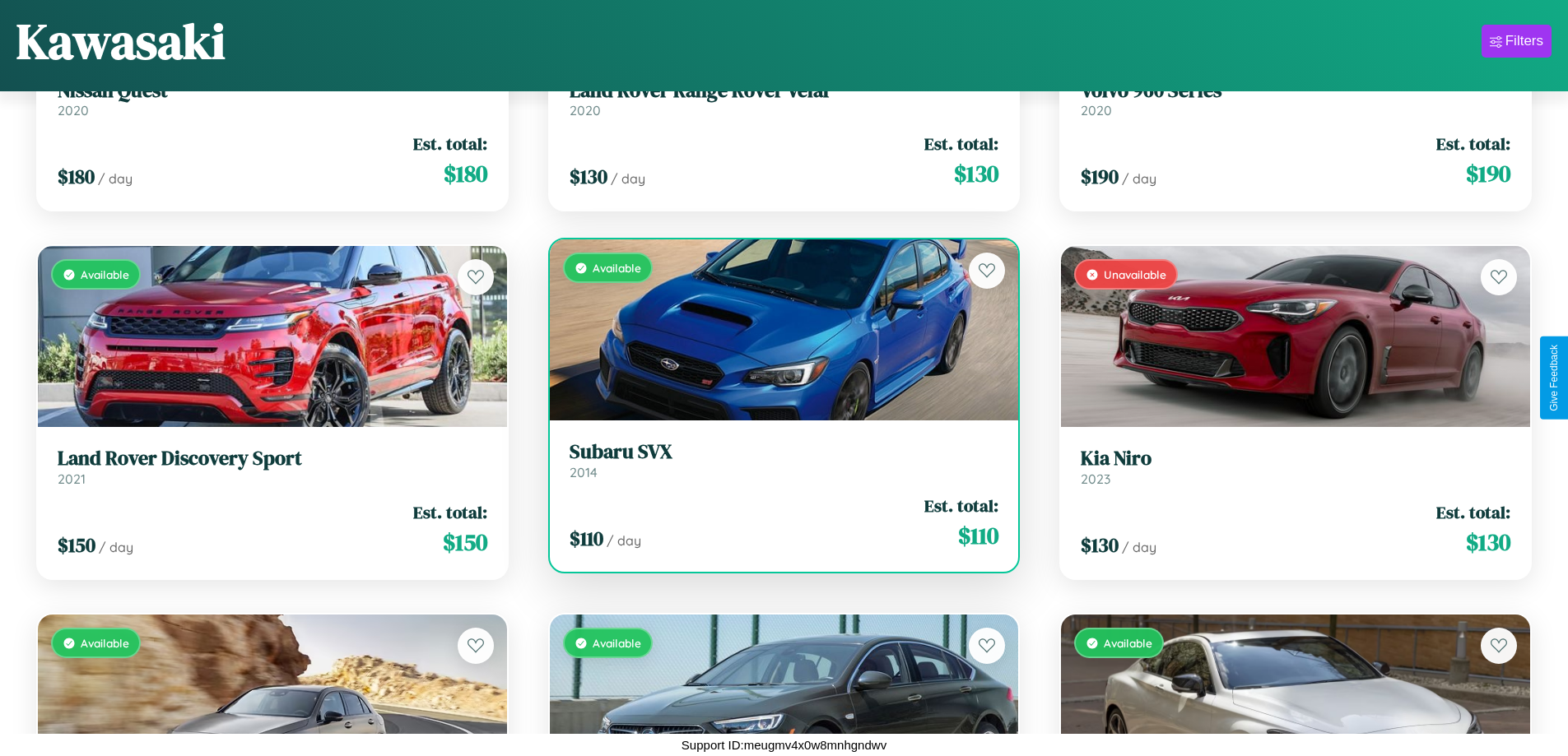
click at [777, 460] on h3 "Subaru SVX" at bounding box center [784, 452] width 429 height 24
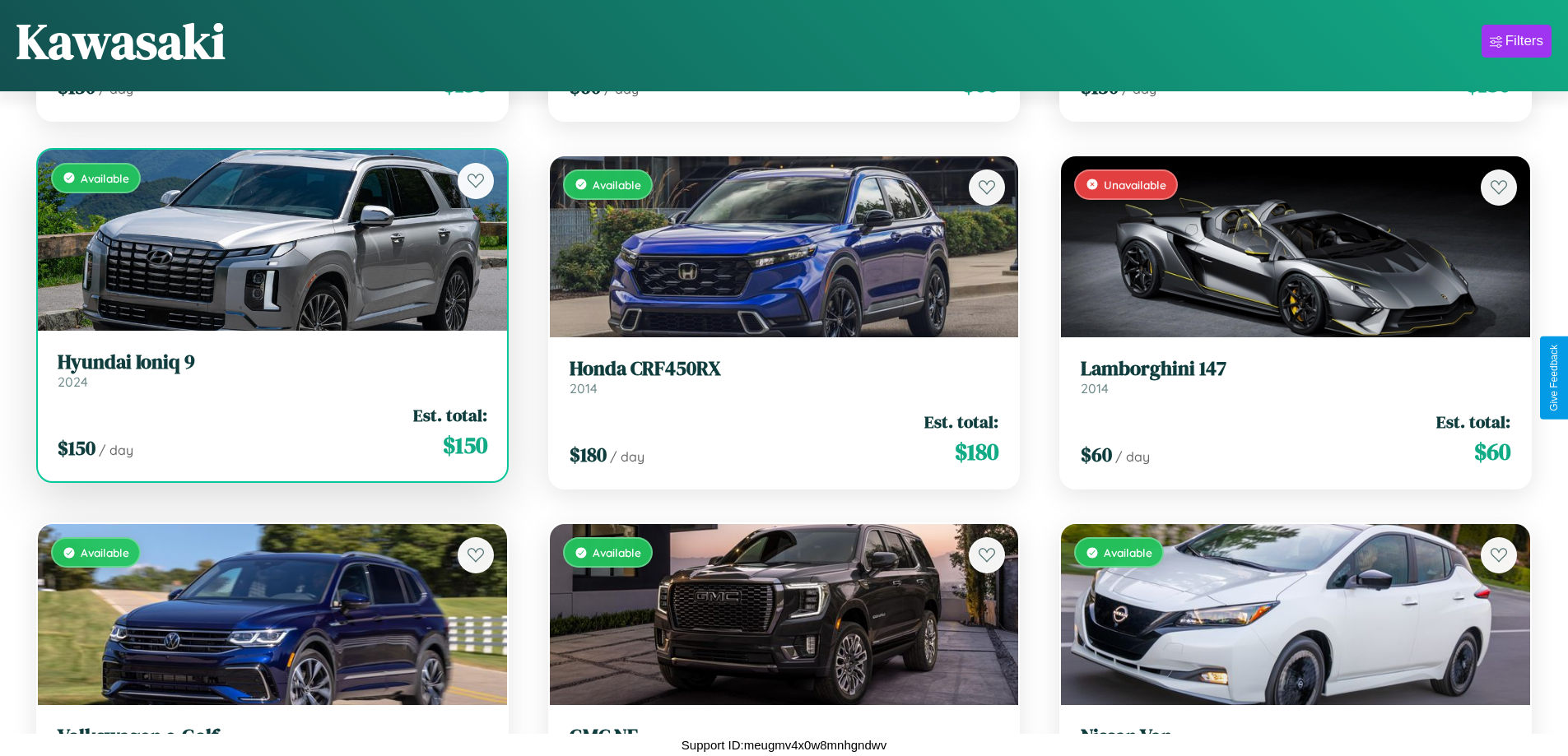
scroll to position [4285, 0]
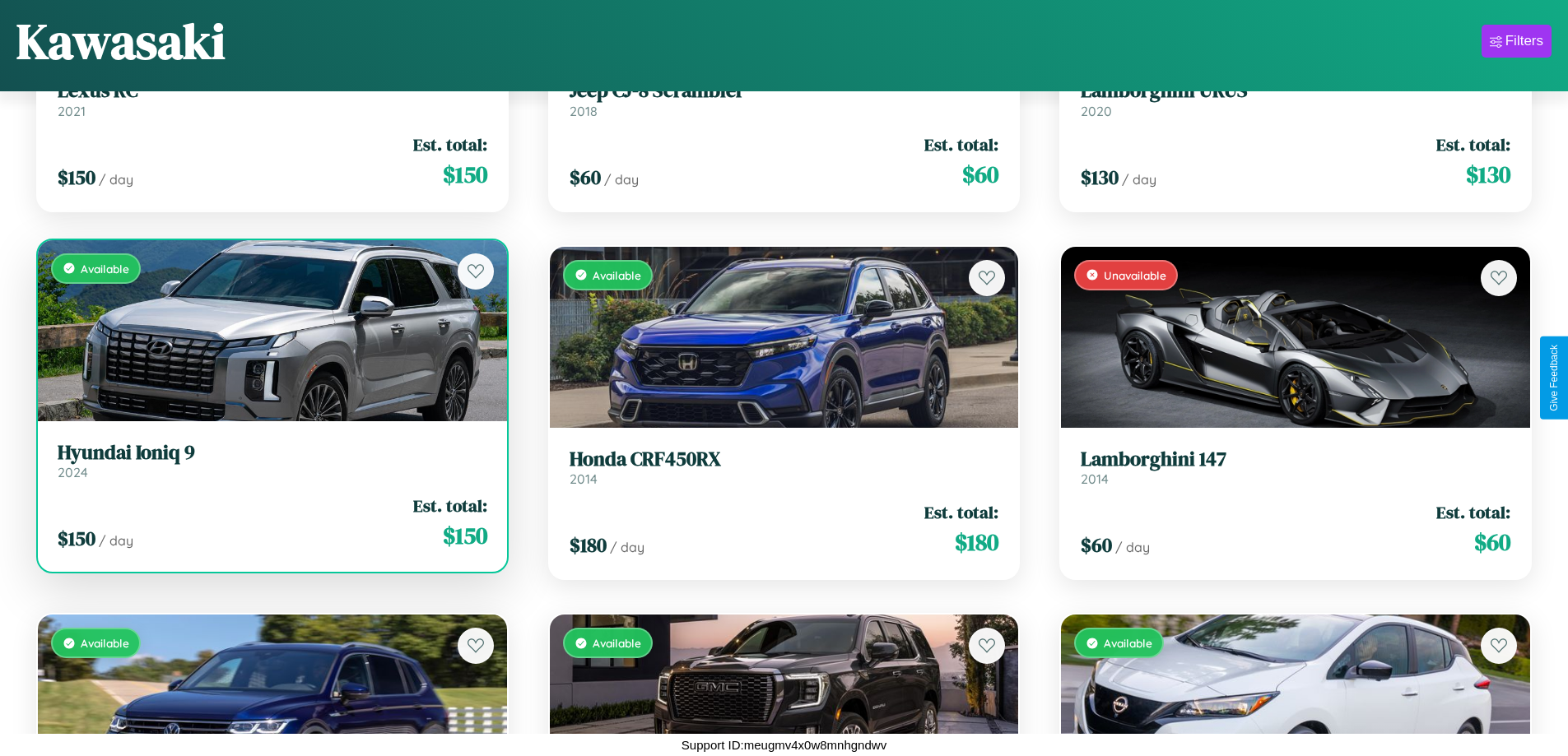
click at [270, 467] on link "Hyundai Ioniq 9 2024" at bounding box center [272, 461] width 429 height 40
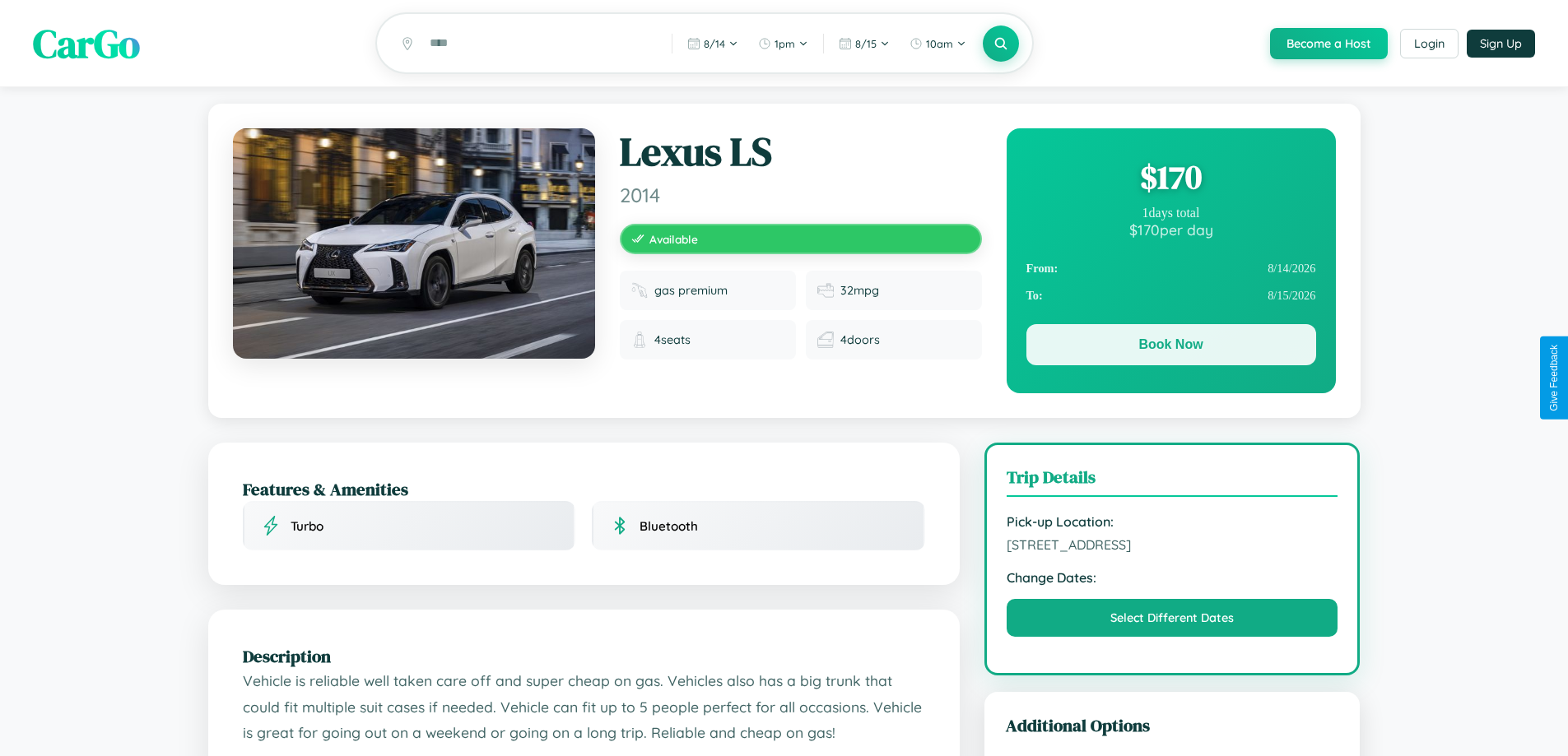
click at [1170, 349] on button "Book Now" at bounding box center [1171, 344] width 290 height 41
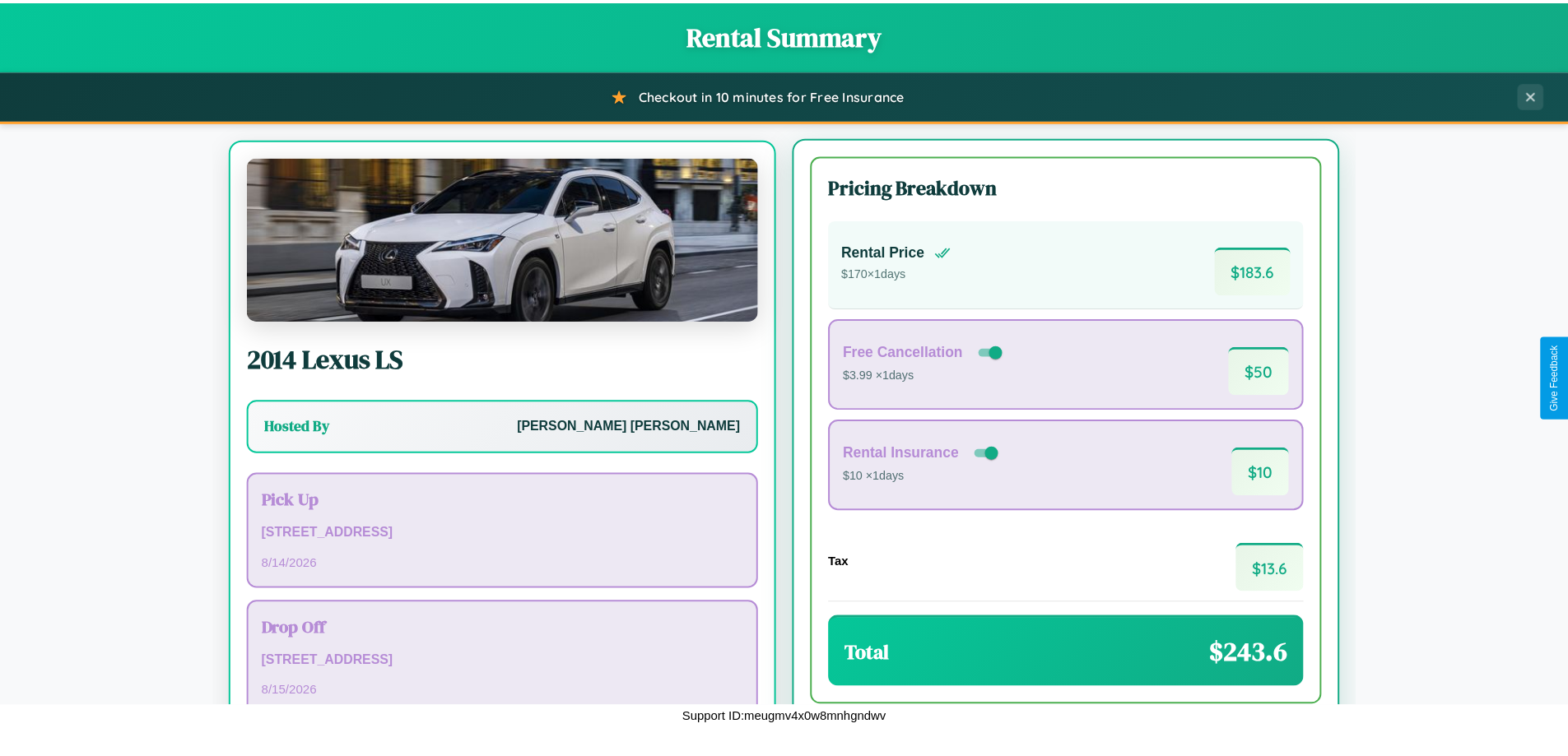
scroll to position [77, 0]
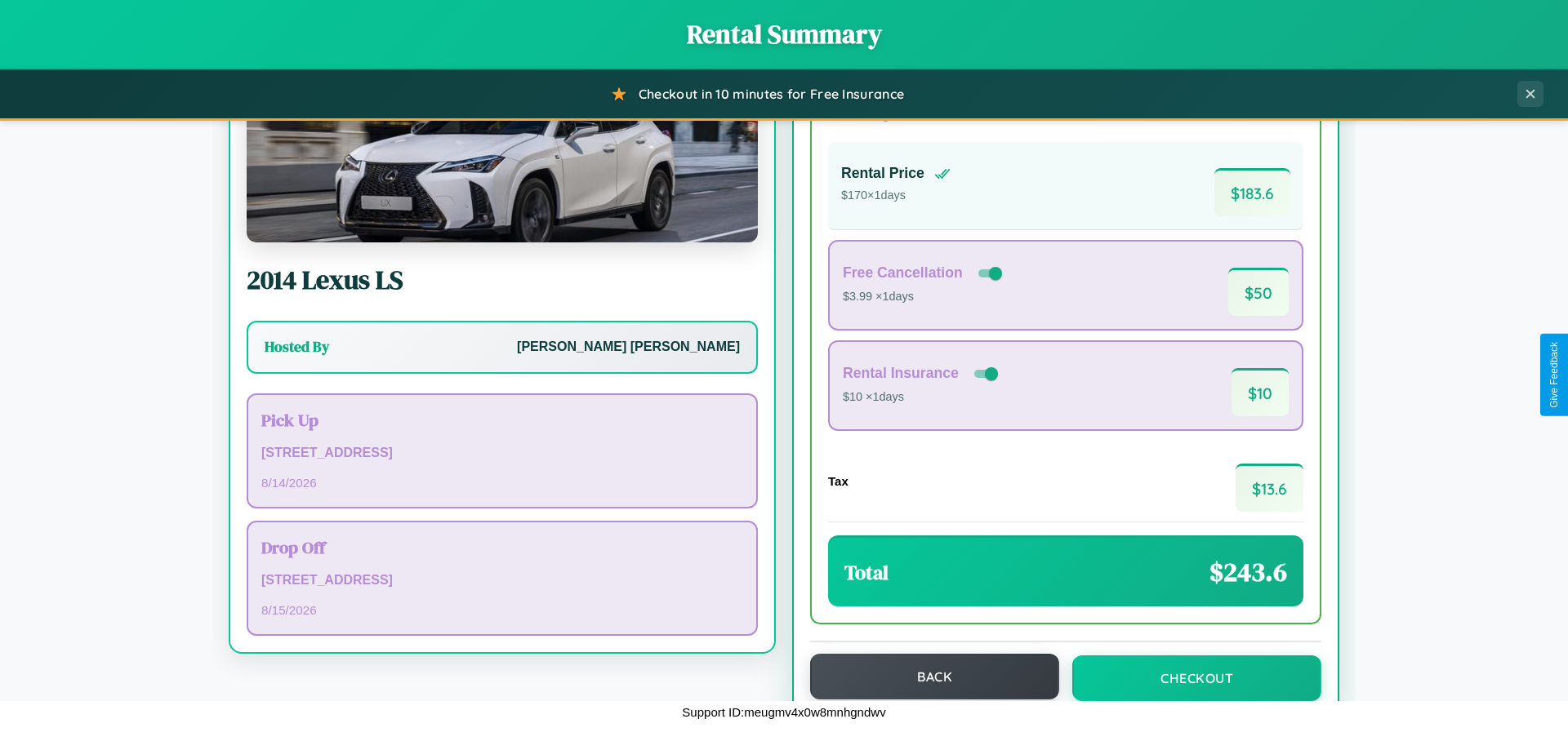
click at [927, 677] on button "Back" at bounding box center [934, 676] width 249 height 46
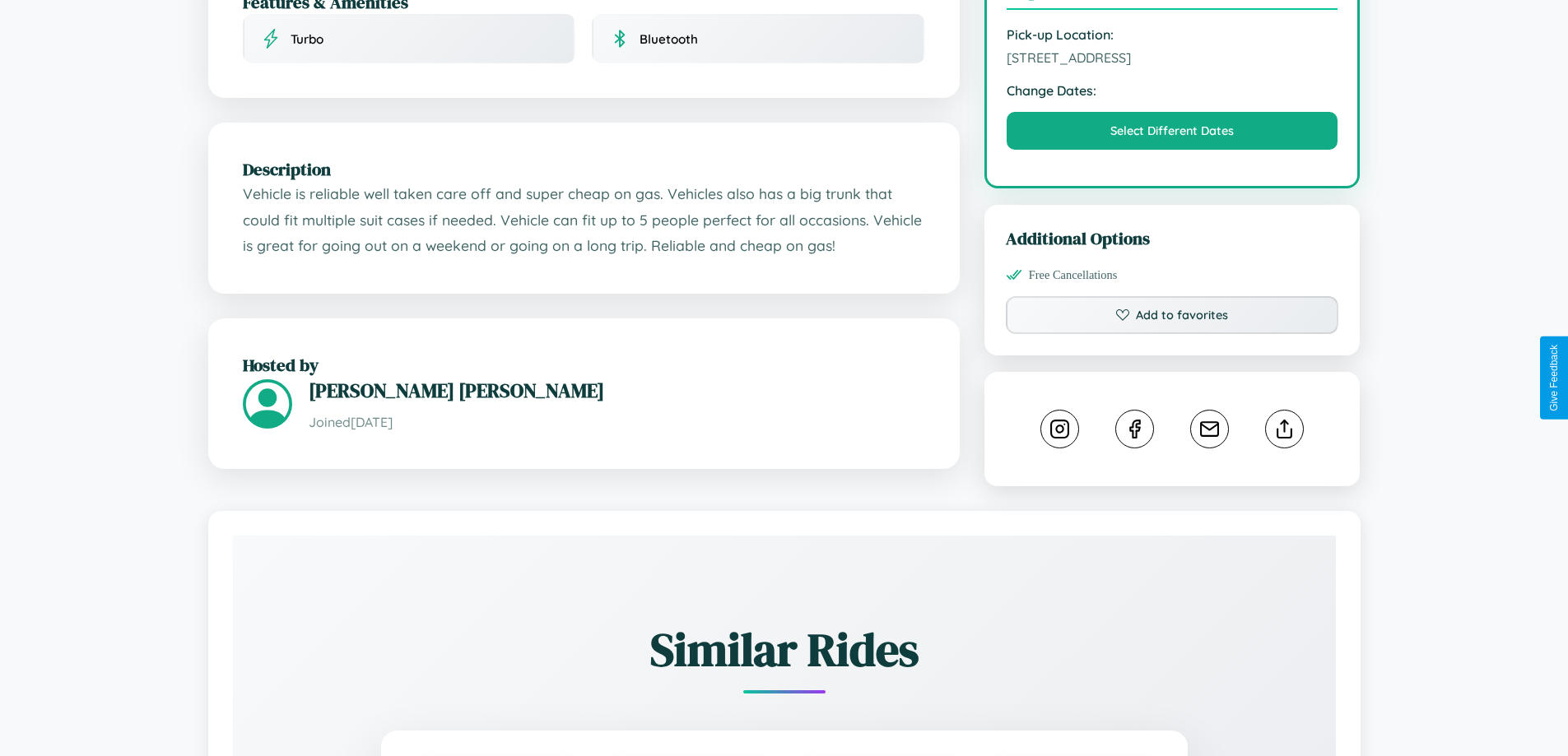
scroll to position [540, 0]
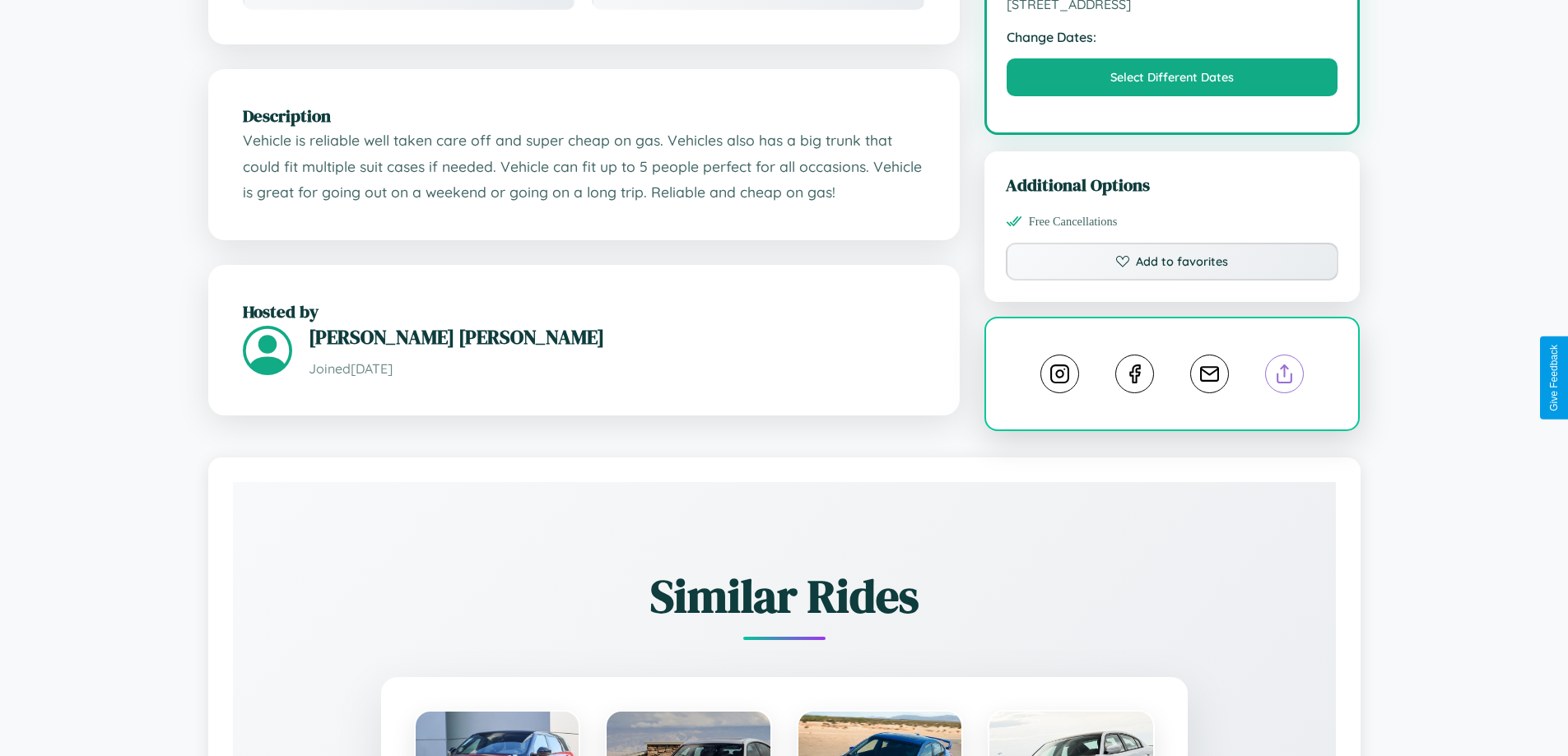
click at [1285, 377] on line at bounding box center [1285, 371] width 0 height 12
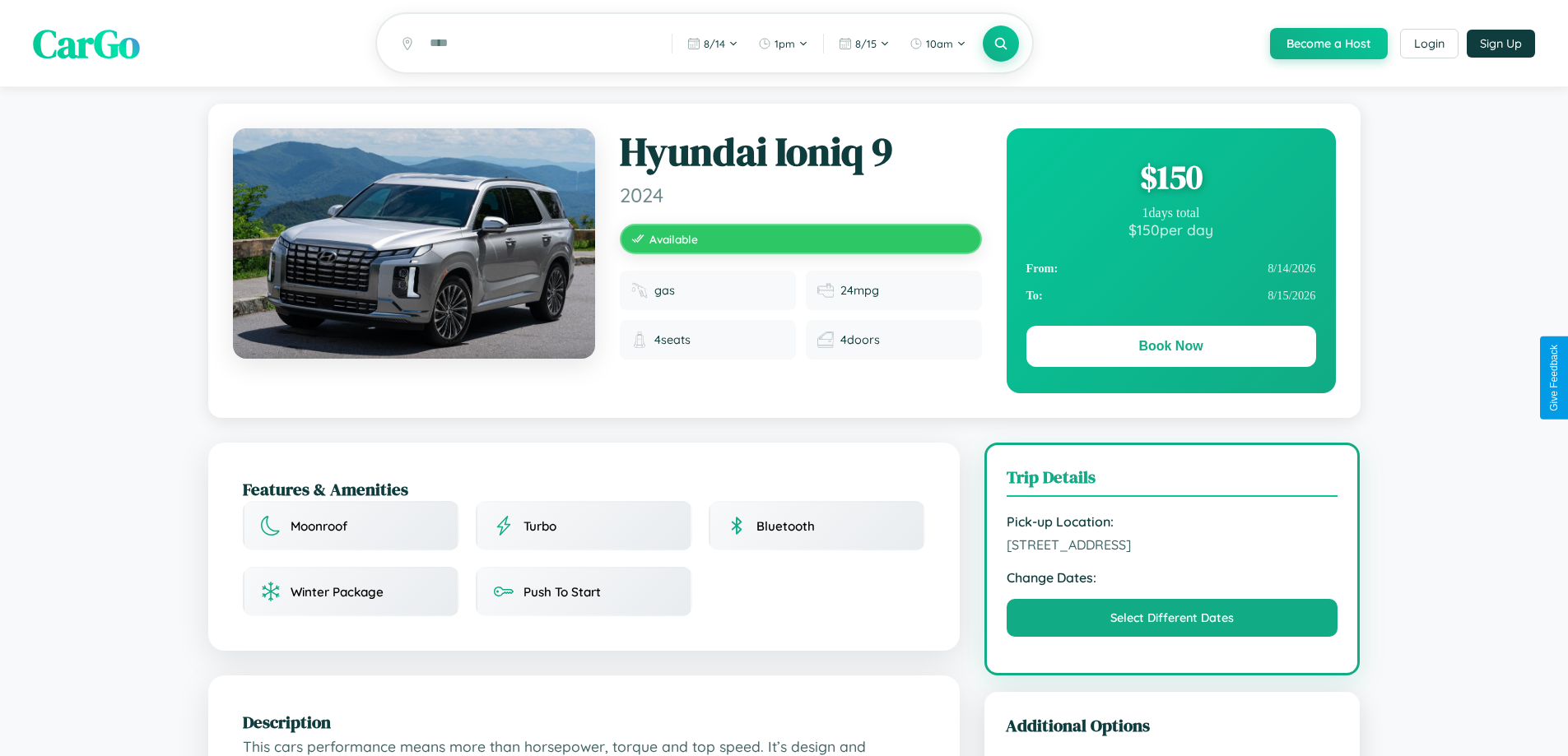
click at [1170, 180] on div "$ 150" at bounding box center [1171, 176] width 290 height 44
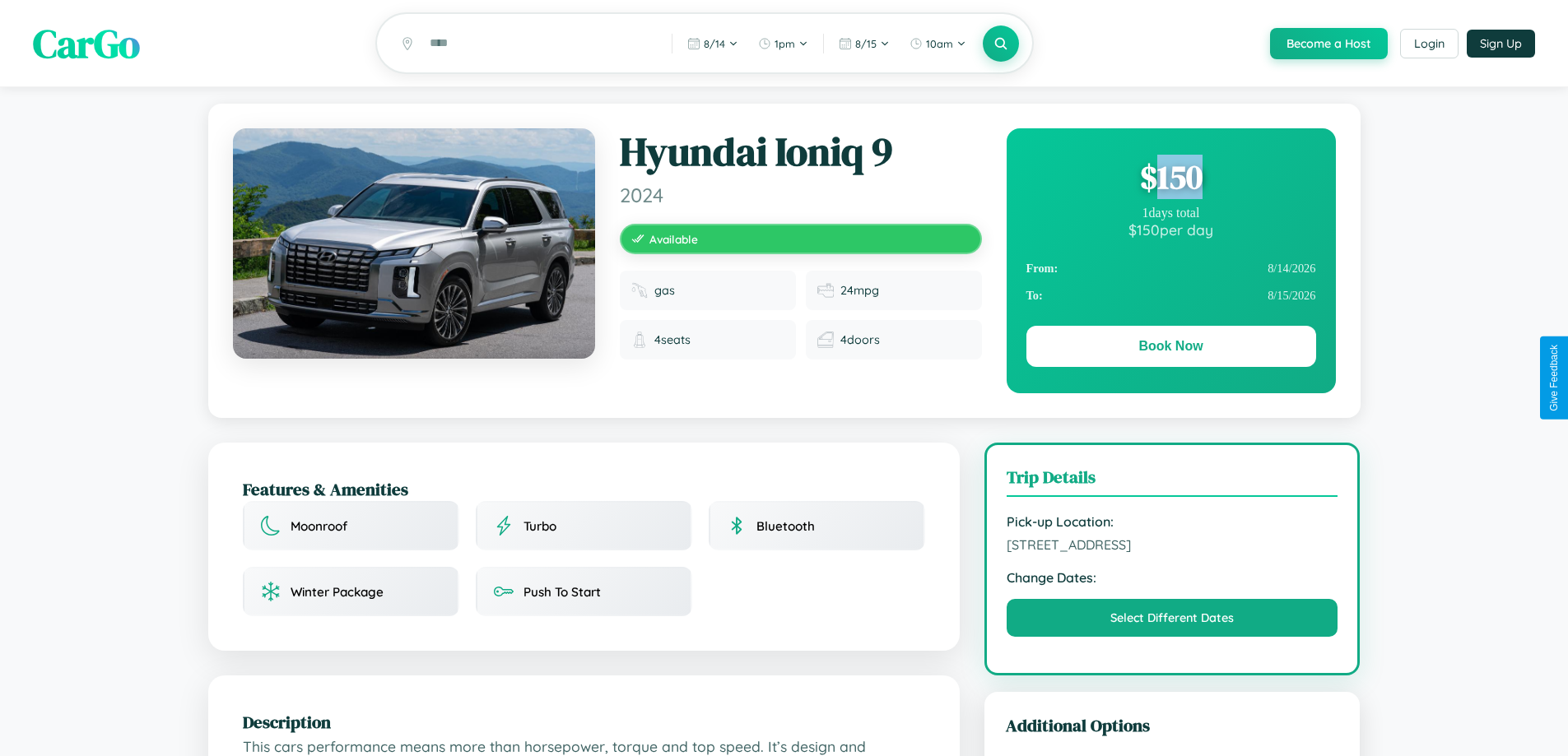
click at [1170, 180] on div "$ 150" at bounding box center [1171, 176] width 290 height 44
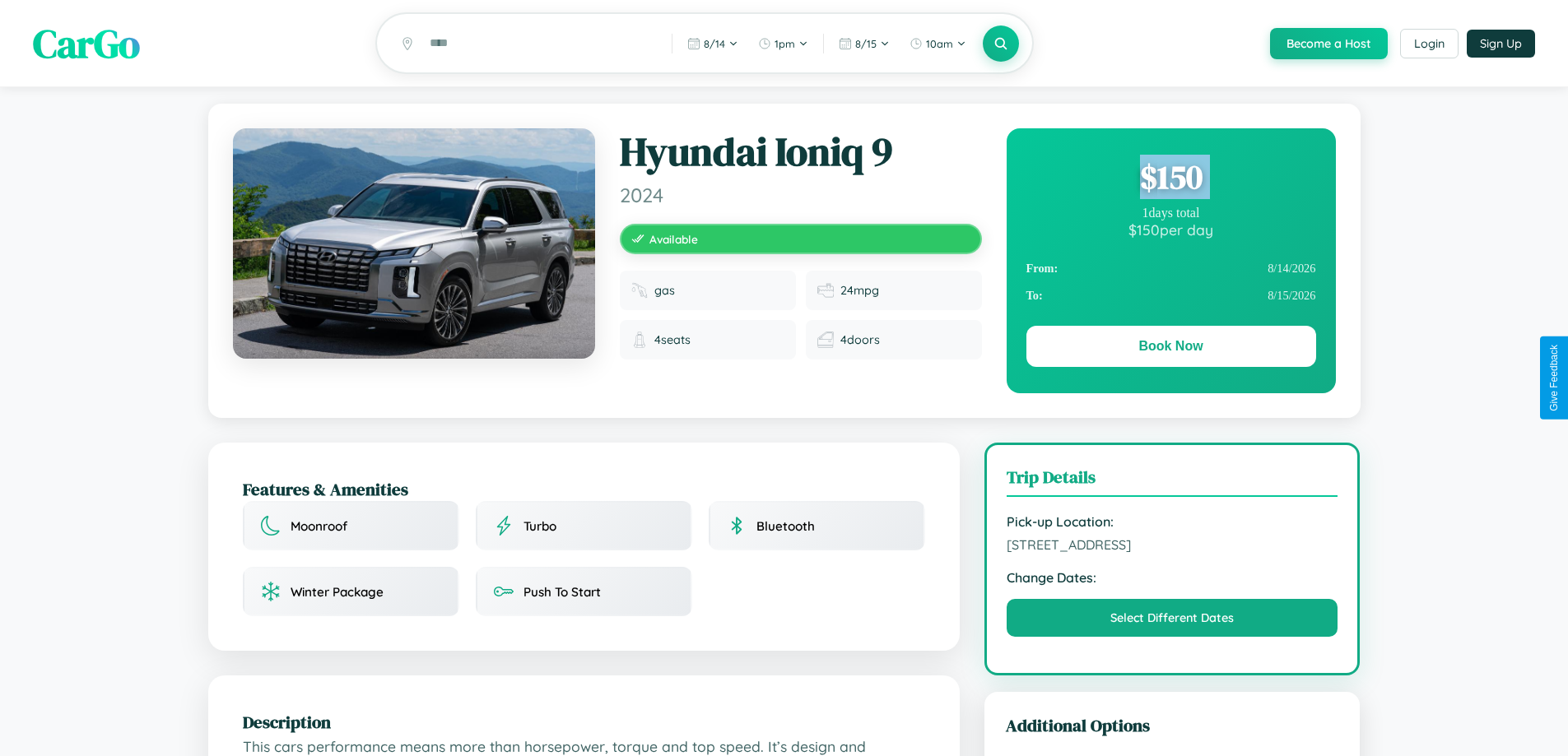
click at [1170, 180] on div "$ 150" at bounding box center [1171, 176] width 290 height 44
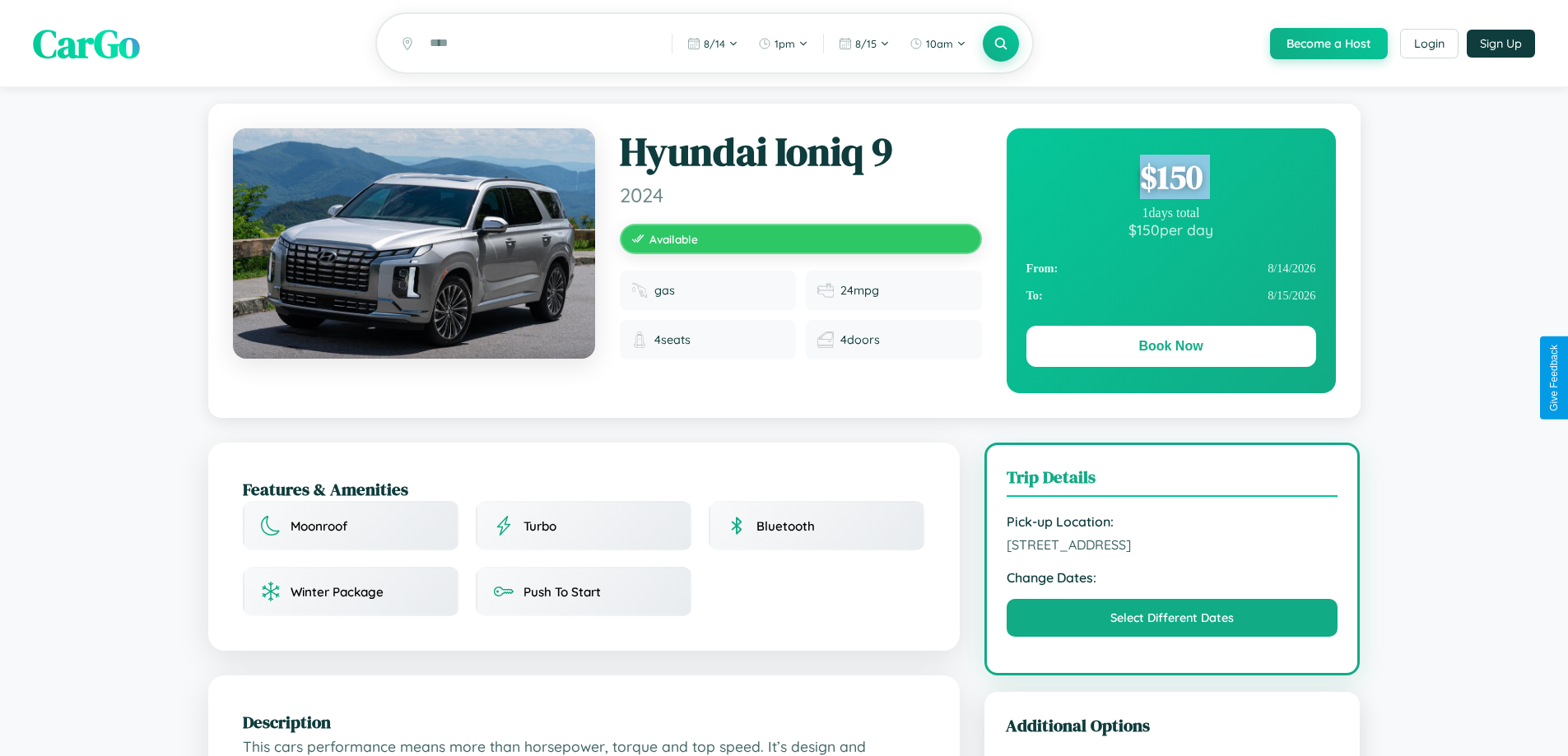
click at [1170, 180] on div "$ 150" at bounding box center [1171, 176] width 290 height 44
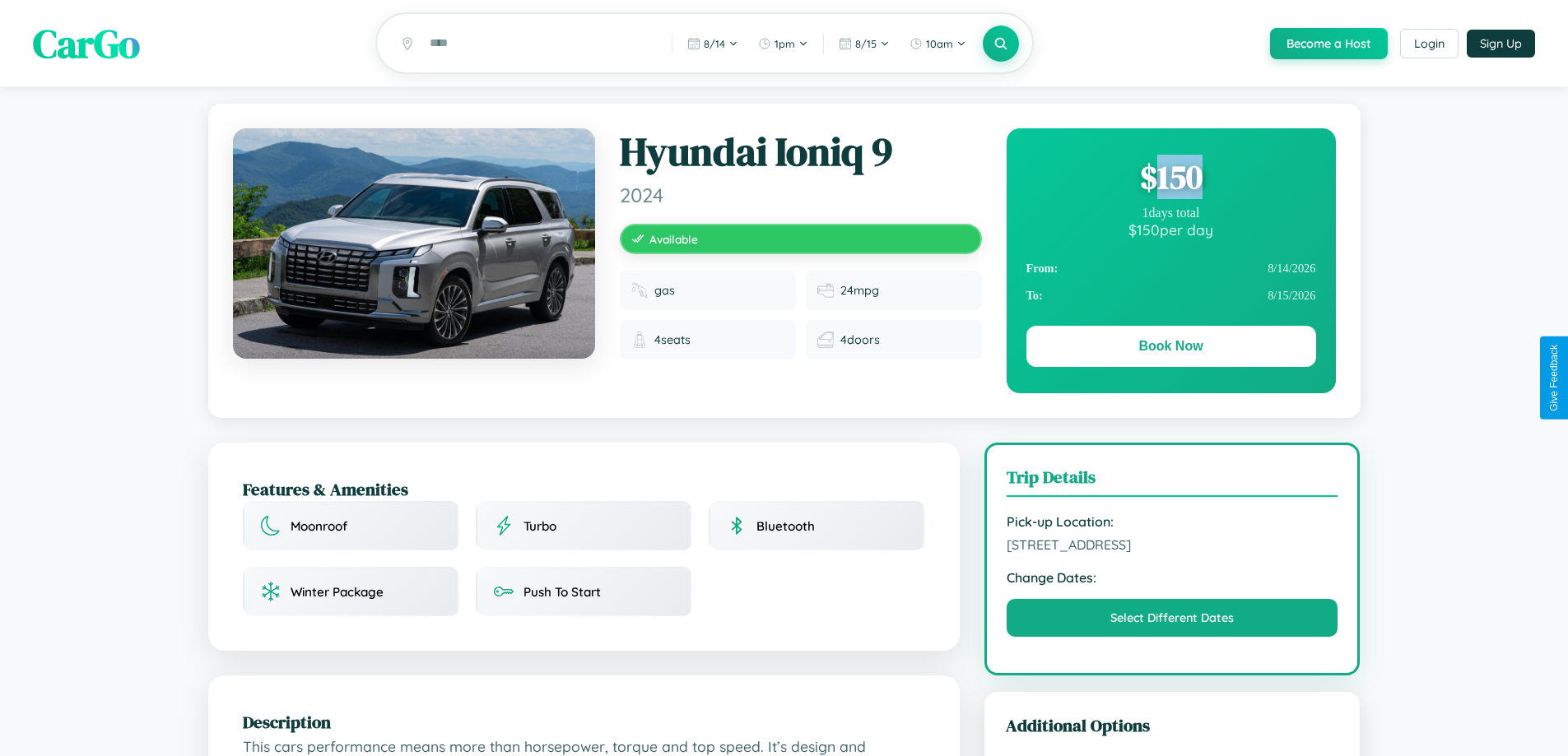
click at [1170, 180] on div "$ 150" at bounding box center [1171, 176] width 290 height 44
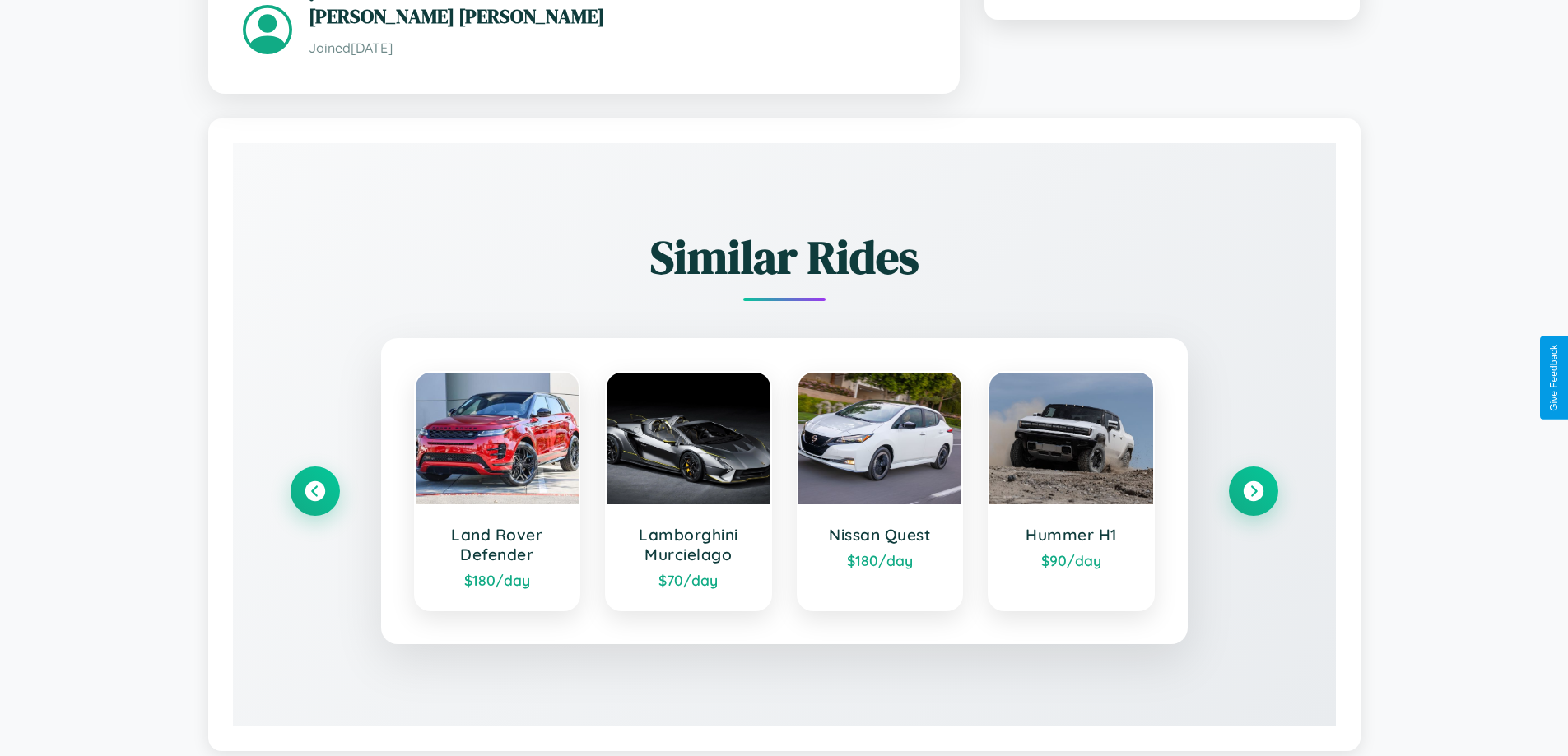
scroll to position [990, 0]
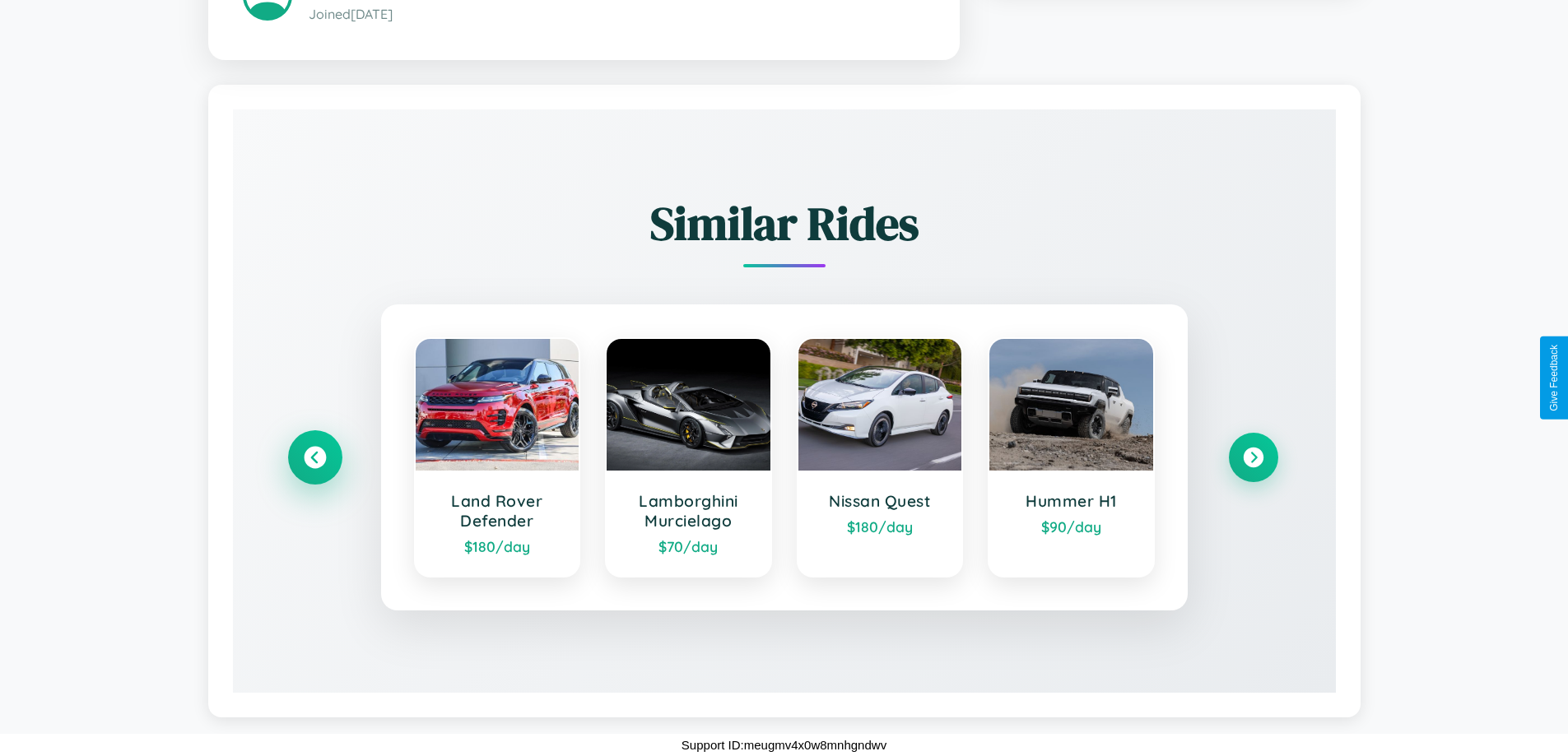
click at [314, 458] on icon at bounding box center [315, 458] width 23 height 23
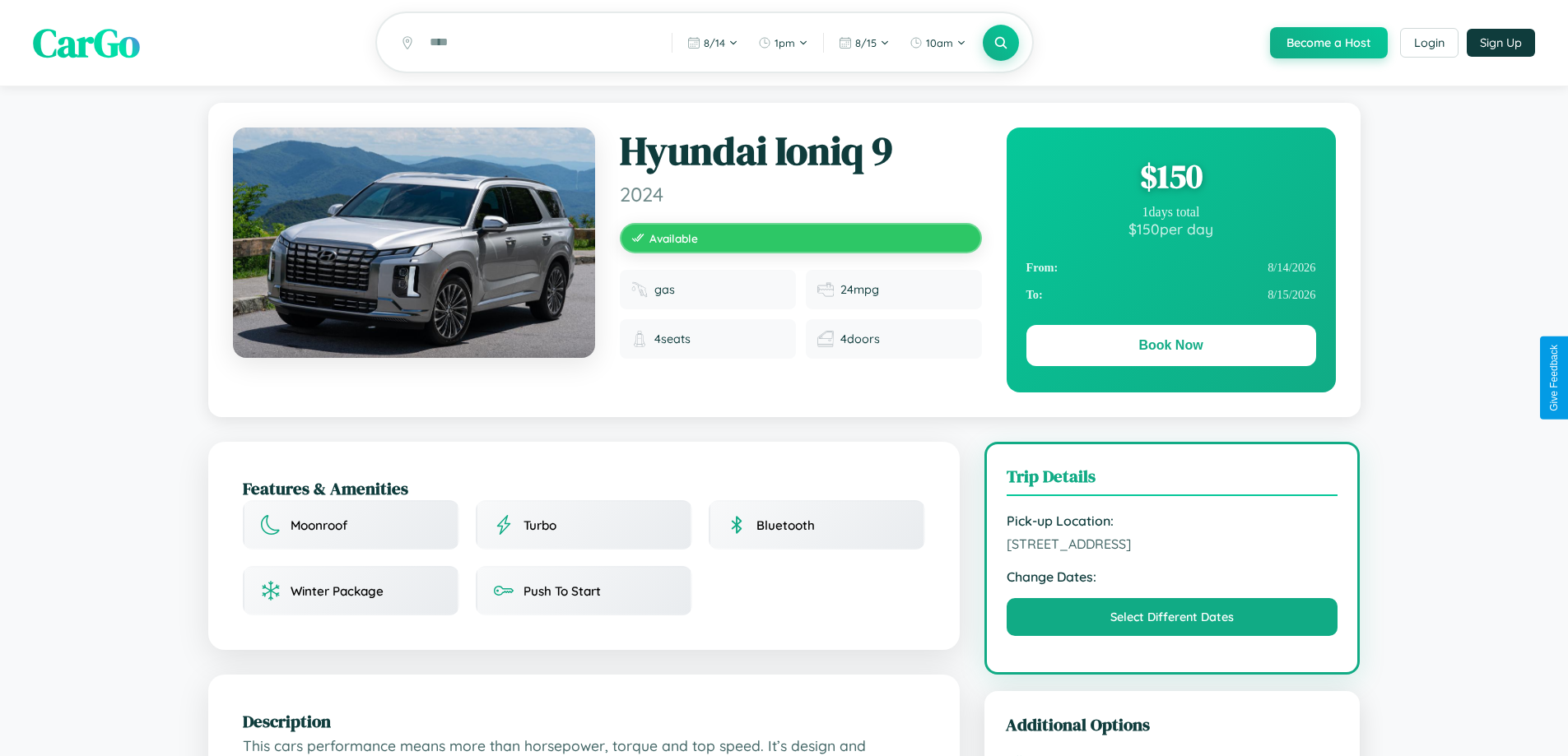
scroll to position [0, 0]
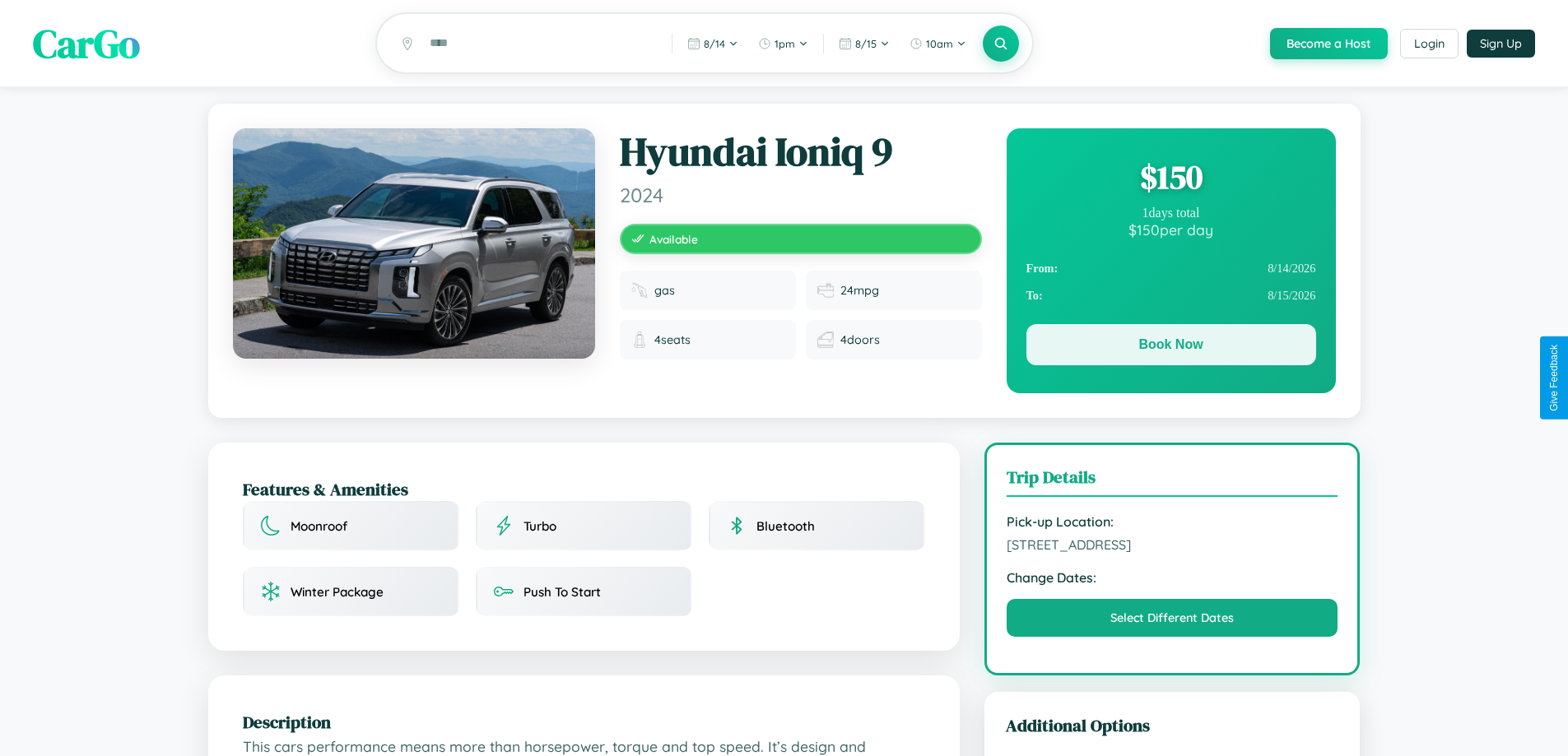
click at [1170, 348] on button "Book Now" at bounding box center [1171, 344] width 290 height 41
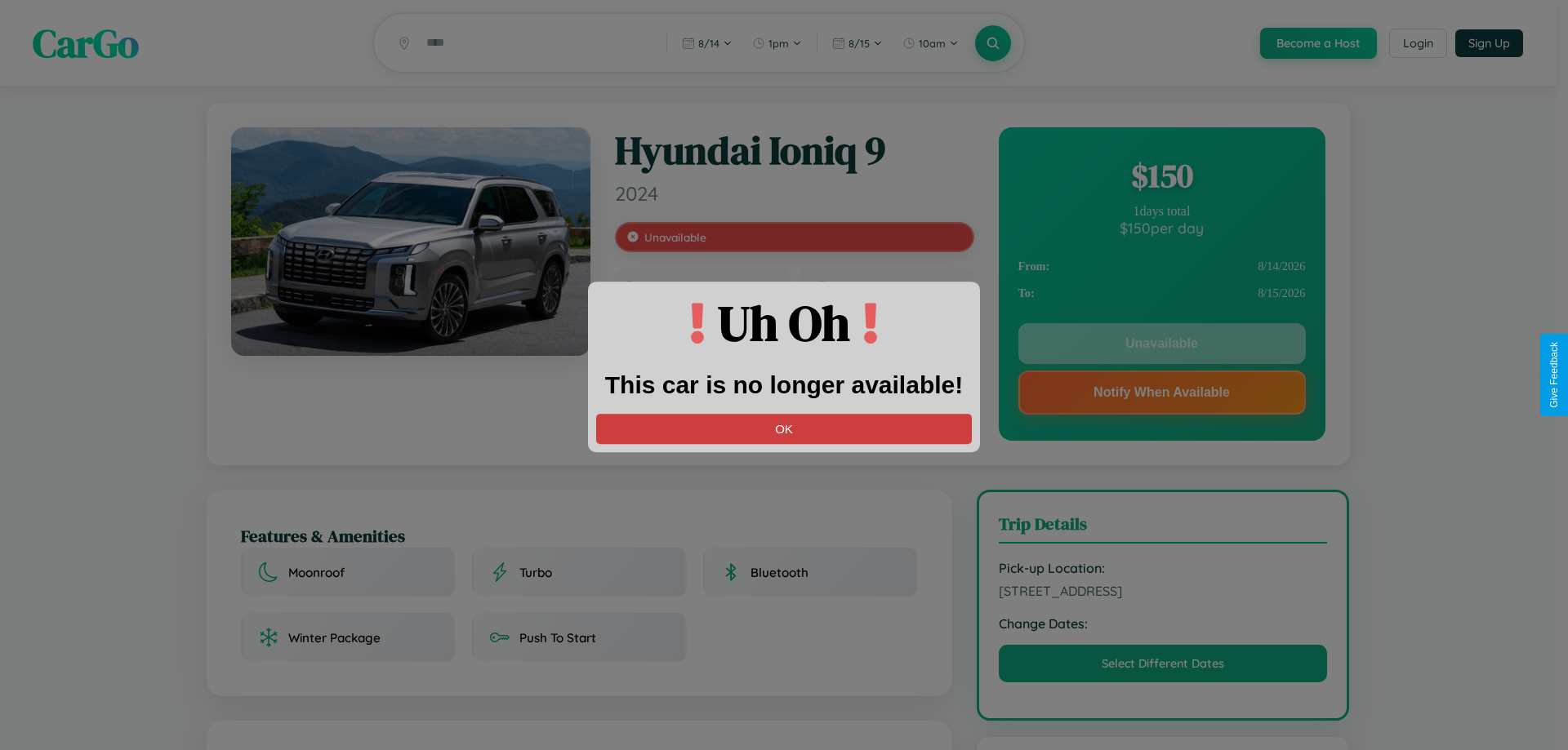
click at [784, 428] on button "OK" at bounding box center [783, 429] width 375 height 30
